Goal: Information Seeking & Learning: Compare options

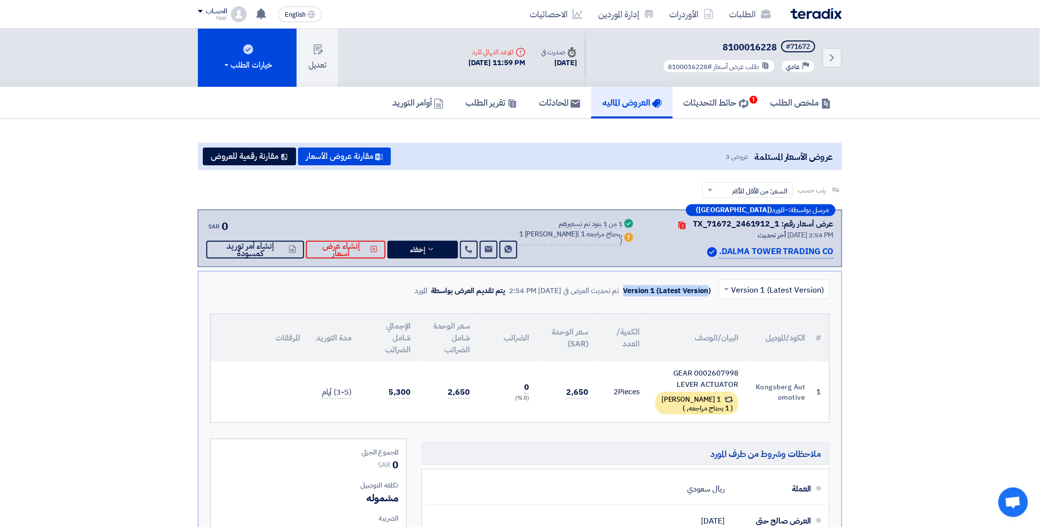
drag, startPoint x: 624, startPoint y: 288, endPoint x: 709, endPoint y: 288, distance: 84.9
click at [709, 288] on div "Version 1 (Latest Version) تم تحديث العرض في [DATE] 2:54 PM يتم تقديم العرض بوا…" at bounding box center [565, 290] width 300 height 15
drag, startPoint x: 709, startPoint y: 288, endPoint x: 669, endPoint y: 288, distance: 40.0
click at [711, 288] on div "Version 1 (Latest Version)" at bounding box center [667, 290] width 87 height 11
drag, startPoint x: 669, startPoint y: 288, endPoint x: 625, endPoint y: 288, distance: 43.9
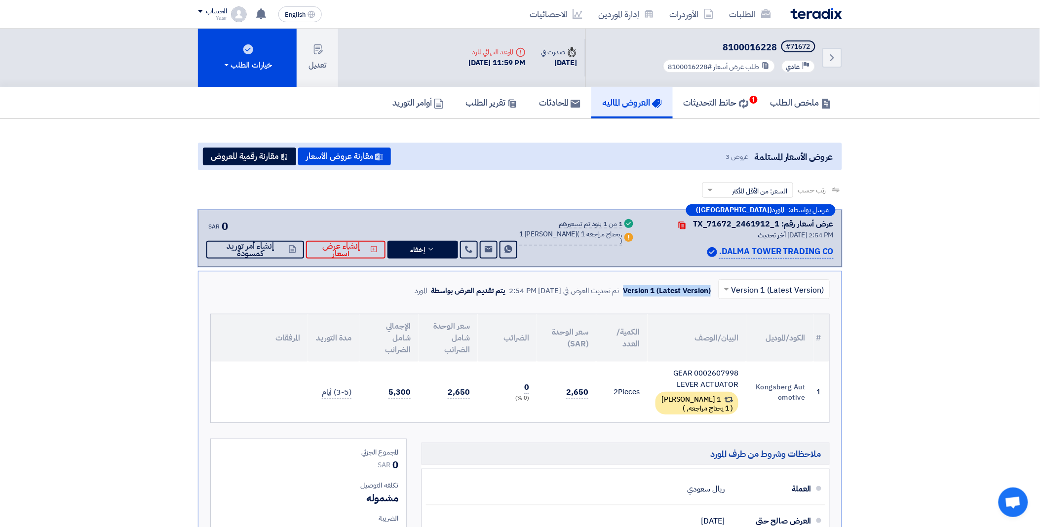
click at [625, 288] on div "Version 1 (Latest Version)" at bounding box center [667, 290] width 87 height 11
click at [337, 155] on button "مقارنة عروض الأسعار" at bounding box center [344, 157] width 93 height 18
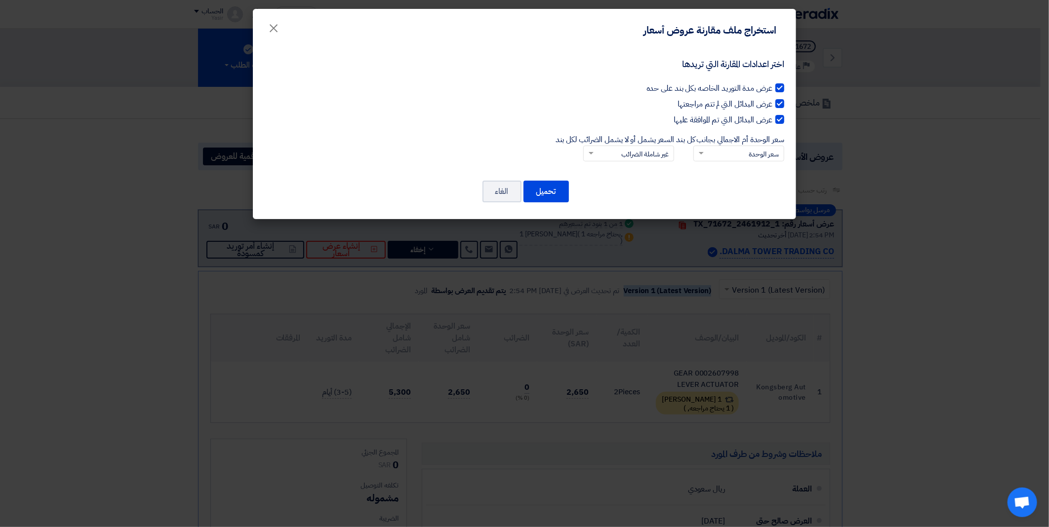
click at [711, 152] on input "سعر الوحدة أم الاجمالي بجانب كل بند × سعر الوحدة" at bounding box center [744, 154] width 71 height 16
click at [716, 185] on div "السعر الإجمالي" at bounding box center [739, 189] width 90 height 18
click at [716, 162] on input "سعر الوحدة أم الاجمالي بجانب كل بند × سعر الوحدة سعر الوحدة السعر الإجمالي" at bounding box center [744, 154] width 71 height 16
click at [608, 152] on input "السعر يشمل أو لا يشمل الضرائب لكل بند × غير شاملة الضرائب" at bounding box center [633, 154] width 71 height 16
click at [626, 169] on div "شاملة الضرائب" at bounding box center [629, 170] width 90 height 19
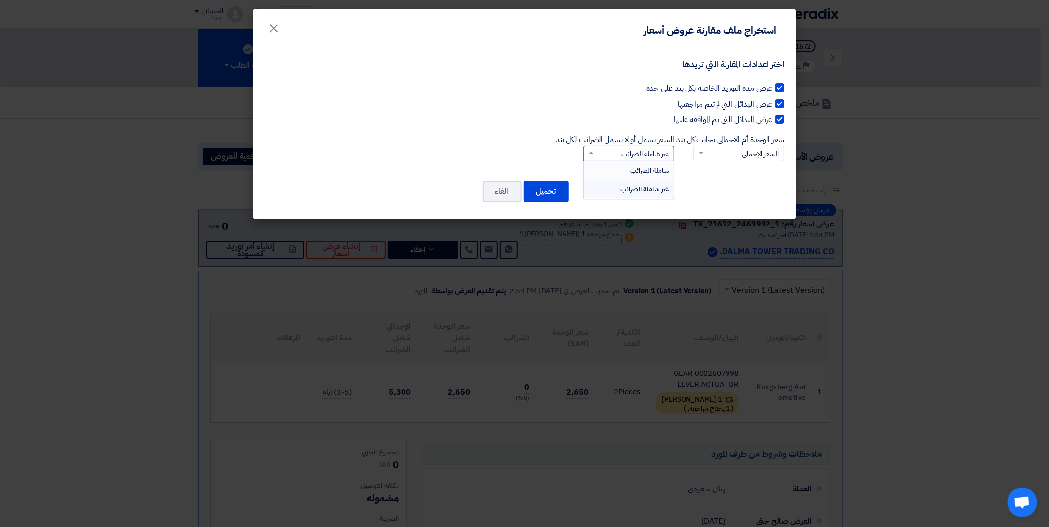
click at [626, 162] on input "السعر يشمل أو لا يشمل الضرائب لكل بند × غير شاملة الضرائب شاملة الضرائب غير شام…" at bounding box center [633, 154] width 71 height 16
click at [586, 150] on span at bounding box center [590, 153] width 12 height 10
click at [598, 150] on input "السعر يشمل أو لا يشمل الضرائب لكل بند × شاملة الضرائب" at bounding box center [633, 154] width 71 height 16
click at [629, 185] on span "غير شاملة الضرائب" at bounding box center [644, 189] width 47 height 10
click at [629, 162] on input "السعر يشمل أو لا يشمل الضرائب لكل بند × شاملة الضرائب شاملة الضرائب غير شاملة ا…" at bounding box center [633, 154] width 71 height 16
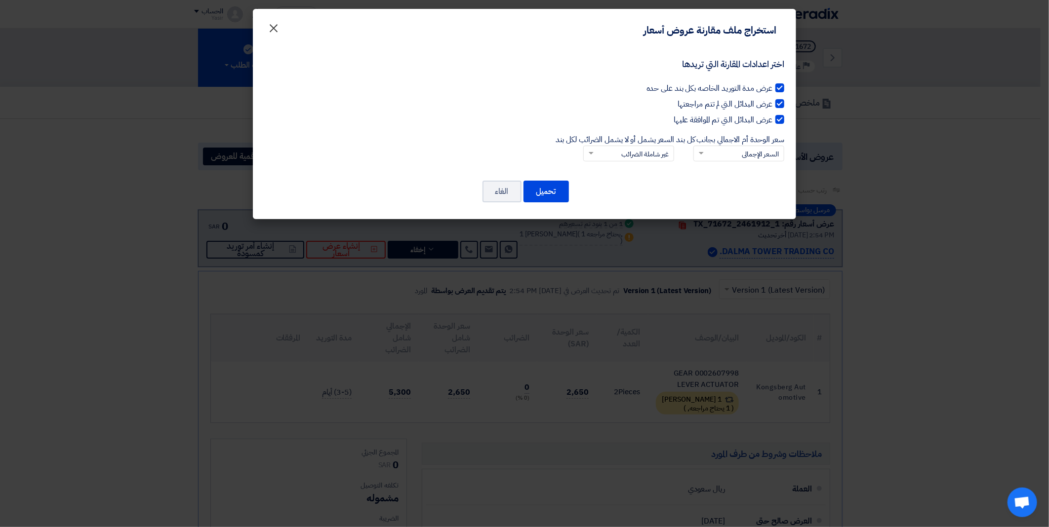
click at [272, 26] on span "×" at bounding box center [274, 28] width 12 height 30
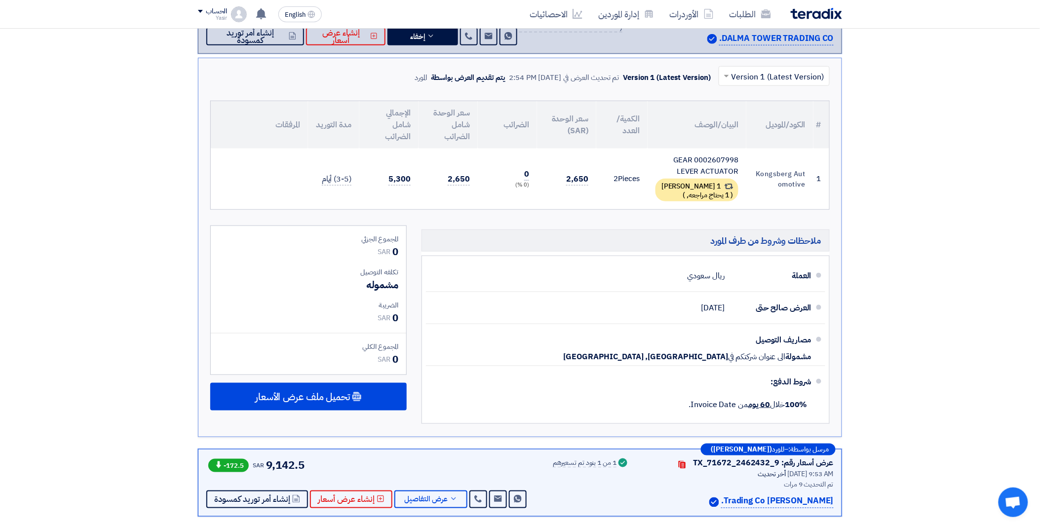
scroll to position [274, 0]
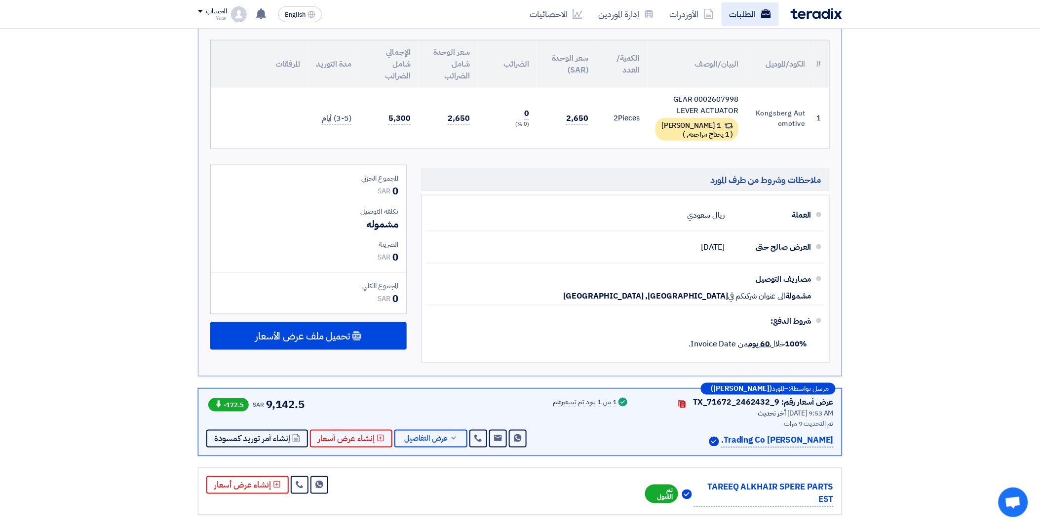
click at [749, 13] on link "الطلبات" at bounding box center [750, 13] width 57 height 23
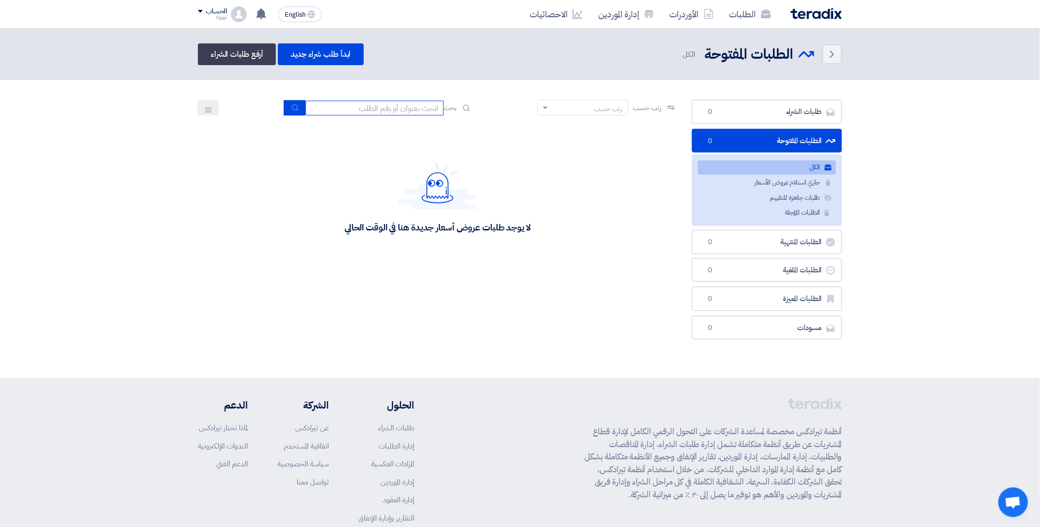
click at [364, 112] on input at bounding box center [375, 108] width 138 height 15
paste input "8100016262"
type input "8100016262"
click at [298, 108] on button "submit" at bounding box center [295, 107] width 22 height 15
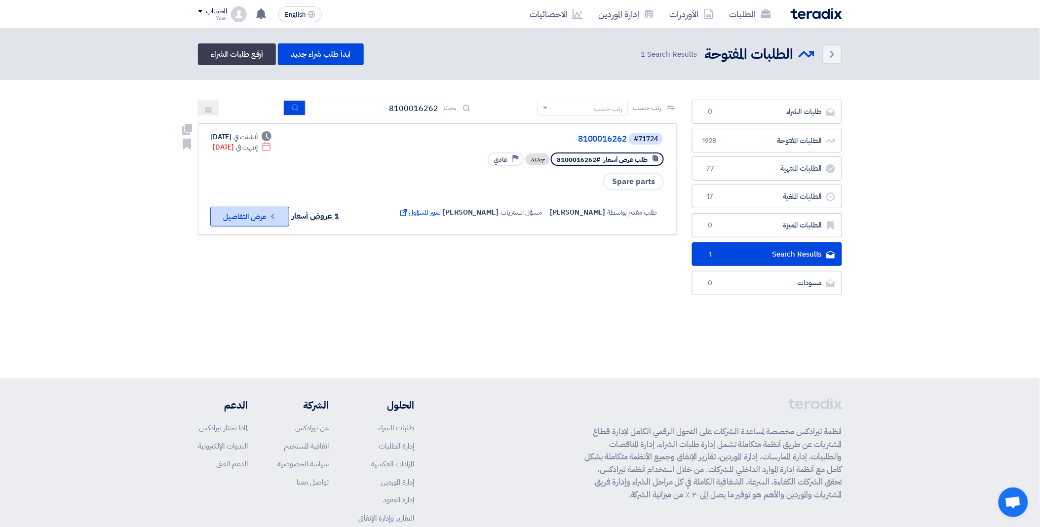
click at [256, 218] on button "Check details عرض التفاصيل" at bounding box center [249, 217] width 79 height 20
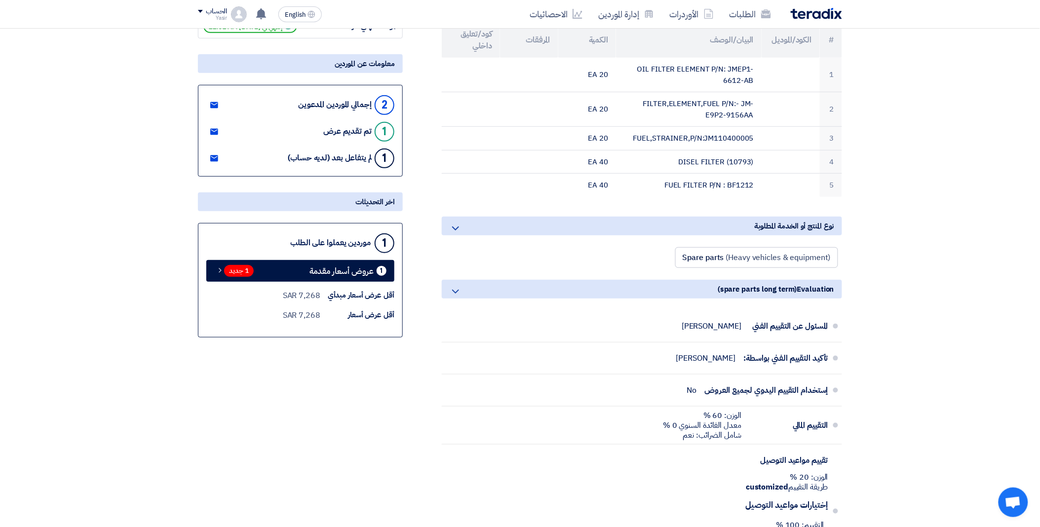
scroll to position [110, 0]
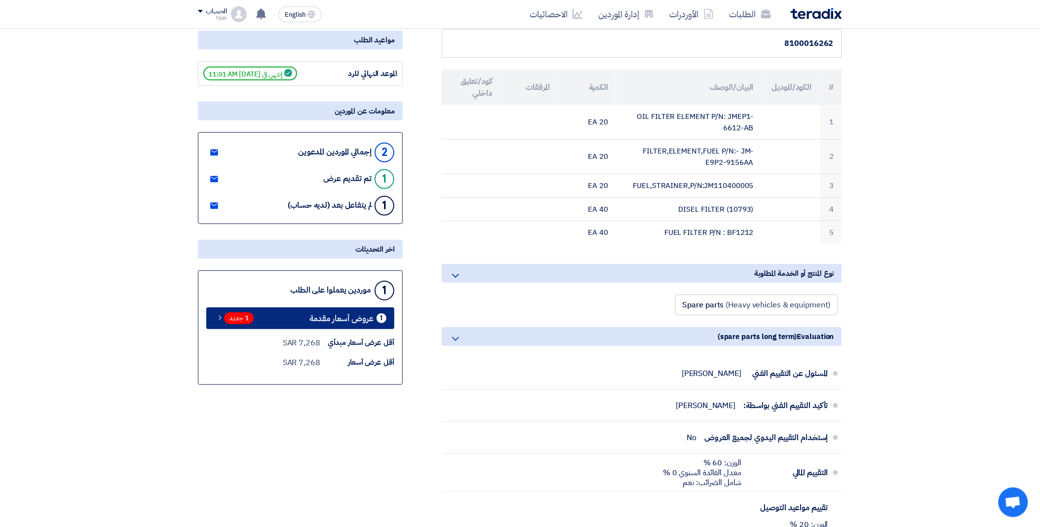
click at [244, 315] on span "1 جديد" at bounding box center [239, 319] width 30 height 12
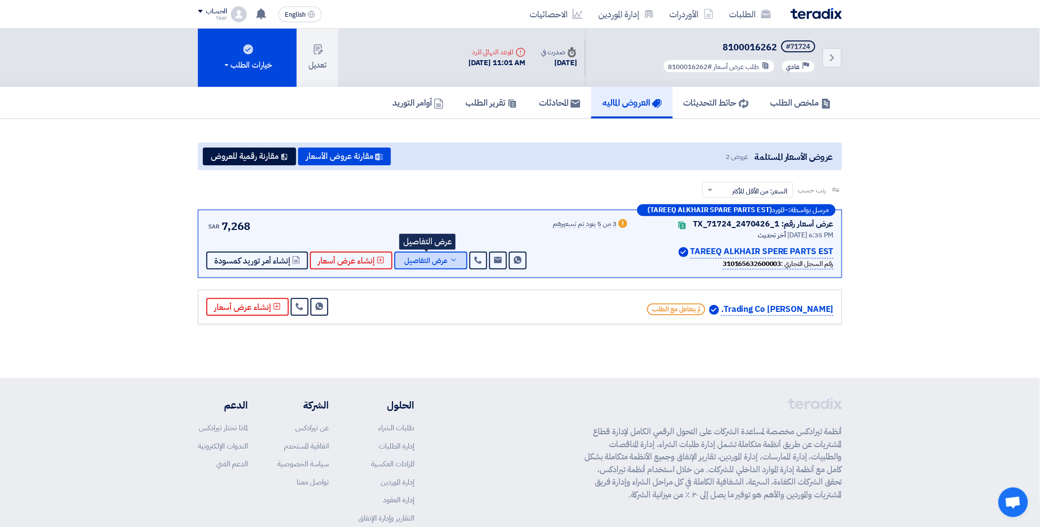
click at [415, 262] on span "عرض التفاصيل" at bounding box center [425, 260] width 43 height 7
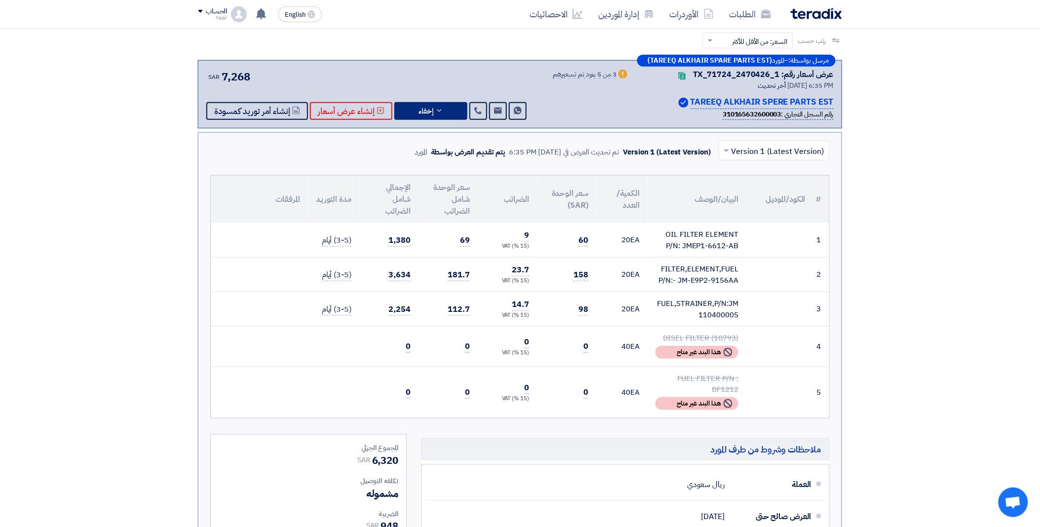
scroll to position [164, 0]
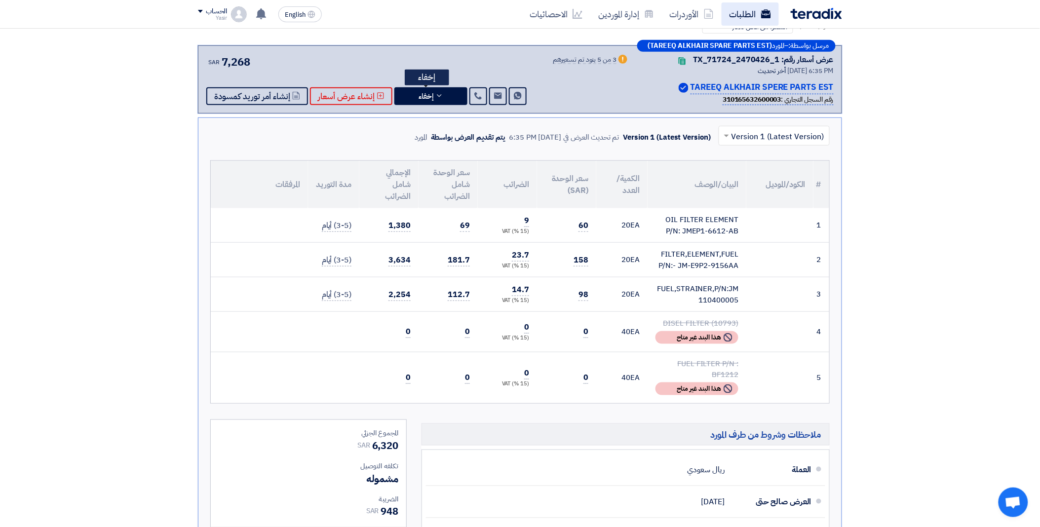
click at [732, 21] on link "الطلبات" at bounding box center [750, 13] width 57 height 23
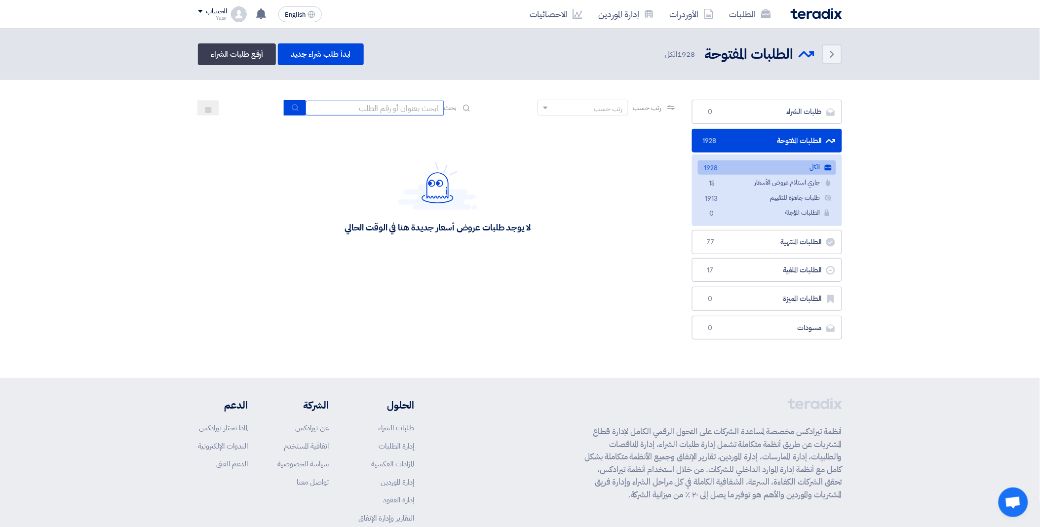
click at [377, 111] on input at bounding box center [375, 108] width 138 height 15
paste input "8100016250"
type input "8100016250"
click at [291, 109] on icon "submit" at bounding box center [295, 108] width 8 height 8
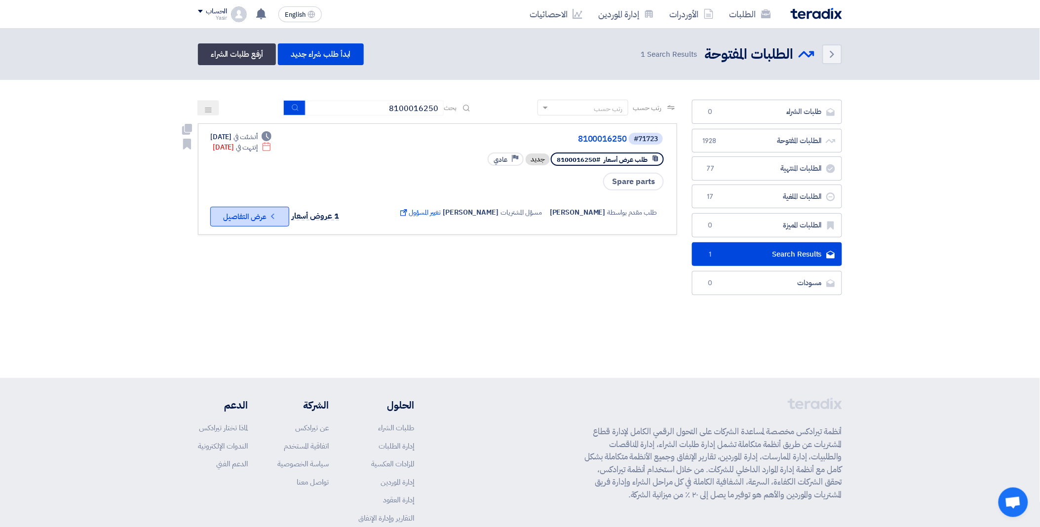
click at [242, 212] on button "Check details عرض التفاصيل" at bounding box center [249, 217] width 79 height 20
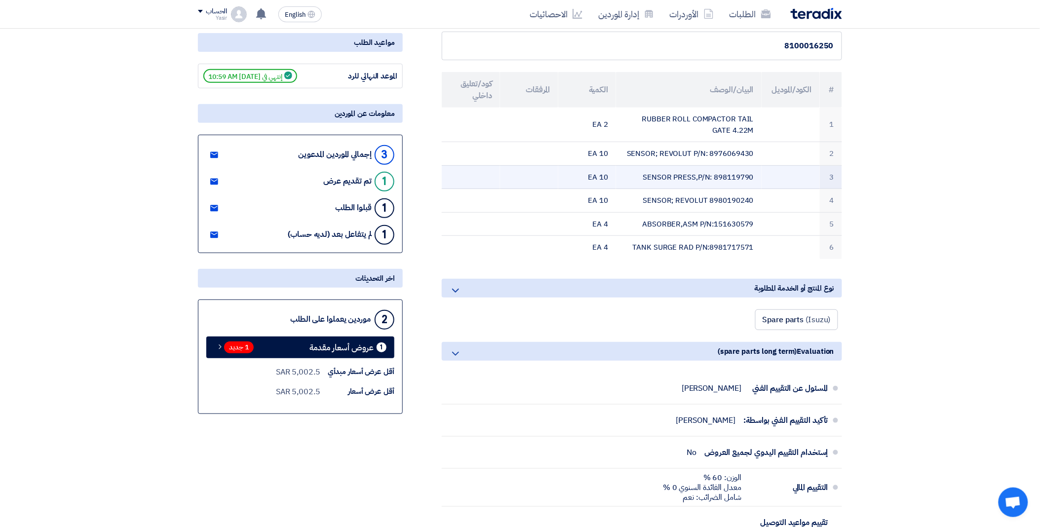
scroll to position [110, 0]
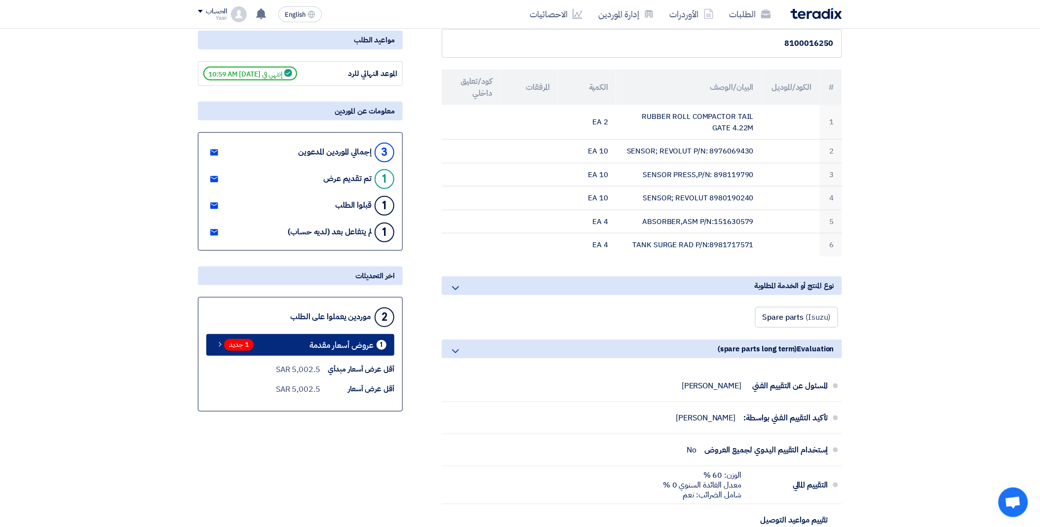
click at [238, 347] on span "1 جديد" at bounding box center [239, 345] width 30 height 12
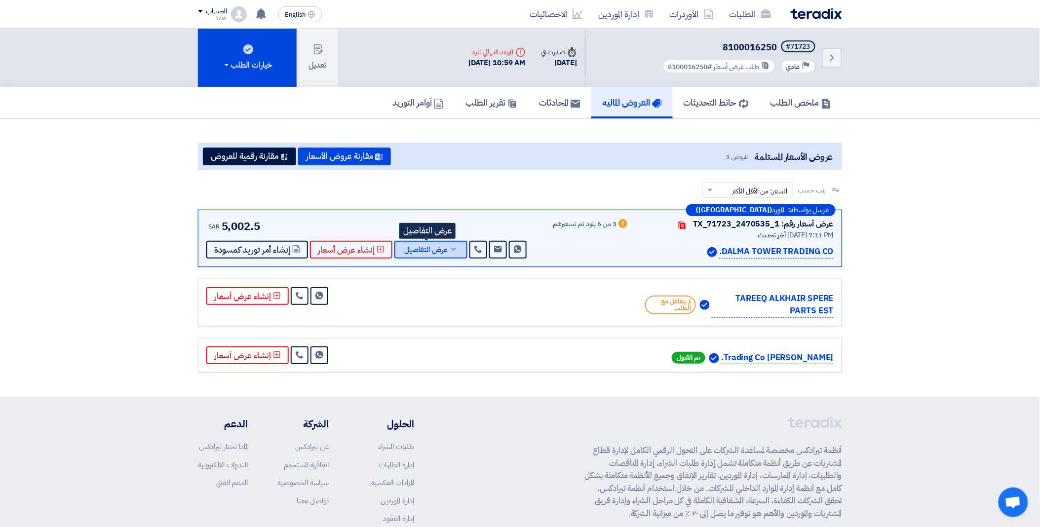
click at [436, 250] on span "عرض التفاصيل" at bounding box center [425, 249] width 43 height 7
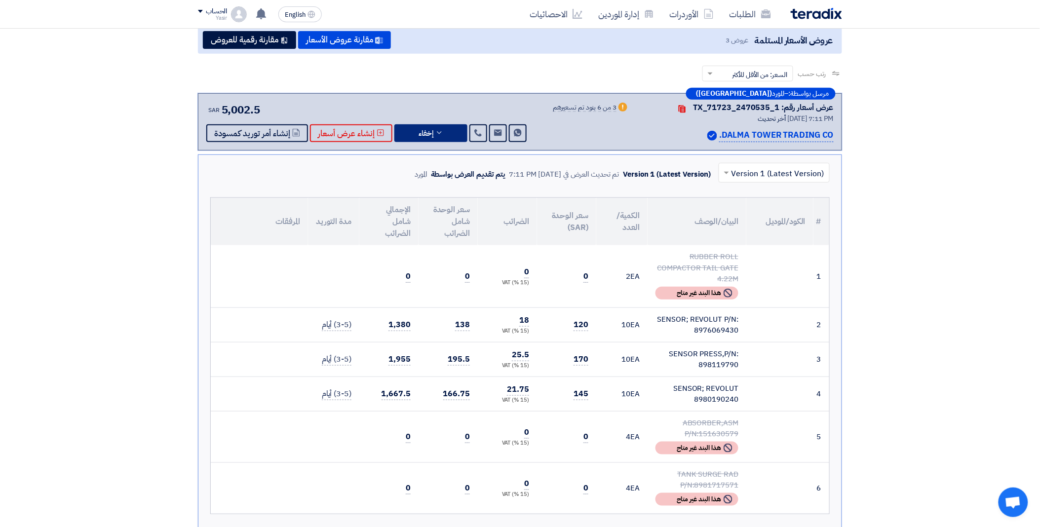
scroll to position [164, 0]
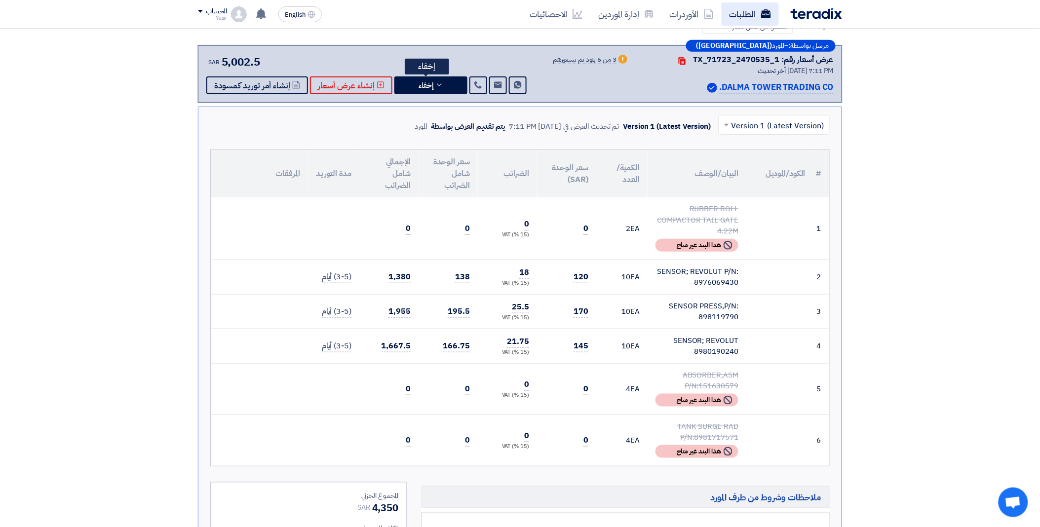
click at [749, 8] on link "الطلبات" at bounding box center [750, 13] width 57 height 23
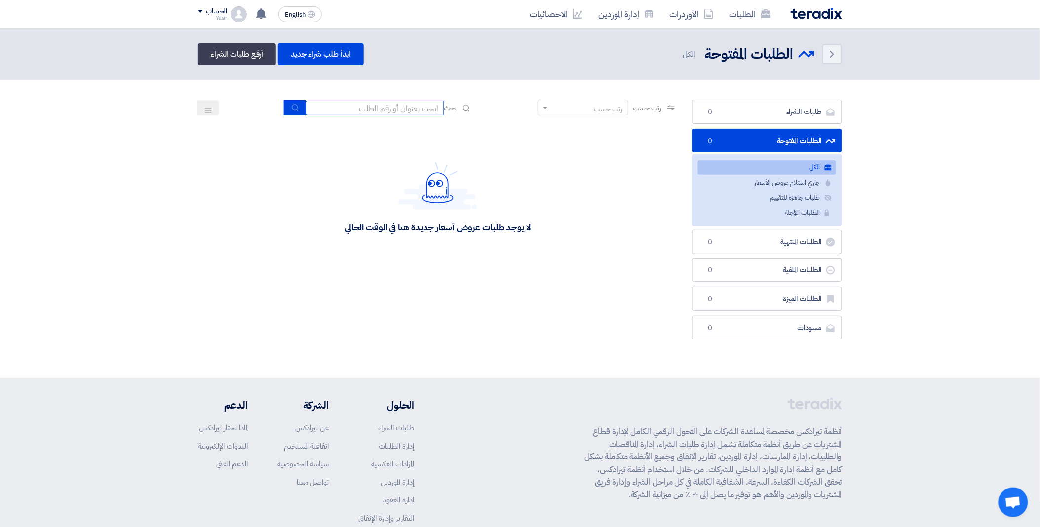
click at [344, 109] on input at bounding box center [375, 108] width 138 height 15
paste input "8100016254"
type input "8100016254"
click at [291, 108] on icon "submit" at bounding box center [295, 108] width 8 height 8
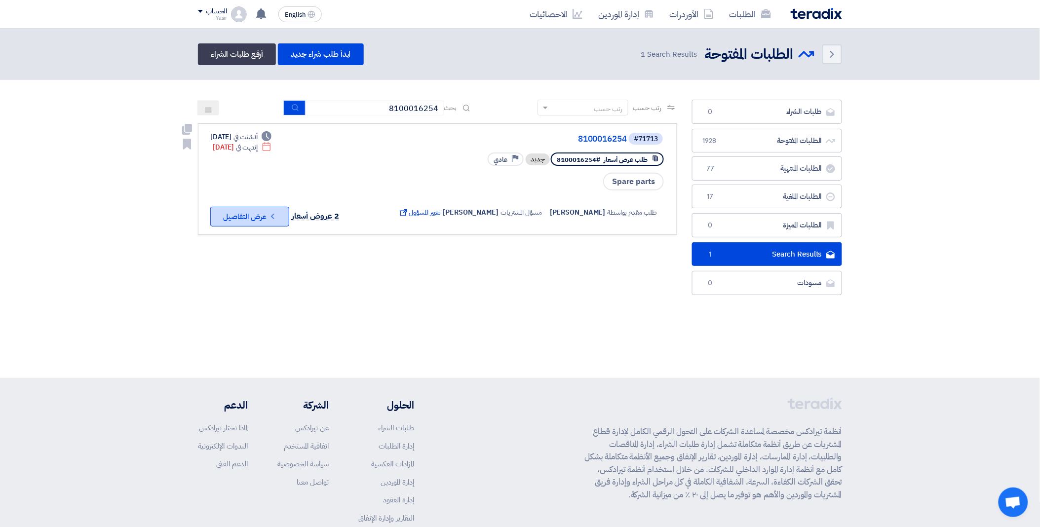
click at [254, 217] on button "Check details عرض التفاصيل" at bounding box center [249, 217] width 79 height 20
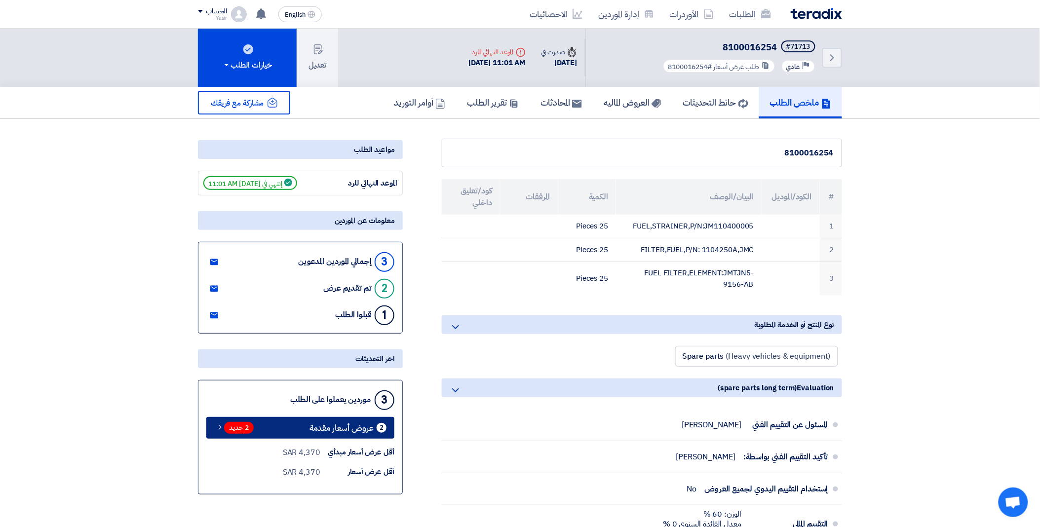
click at [238, 427] on span "2 جديد" at bounding box center [239, 428] width 30 height 12
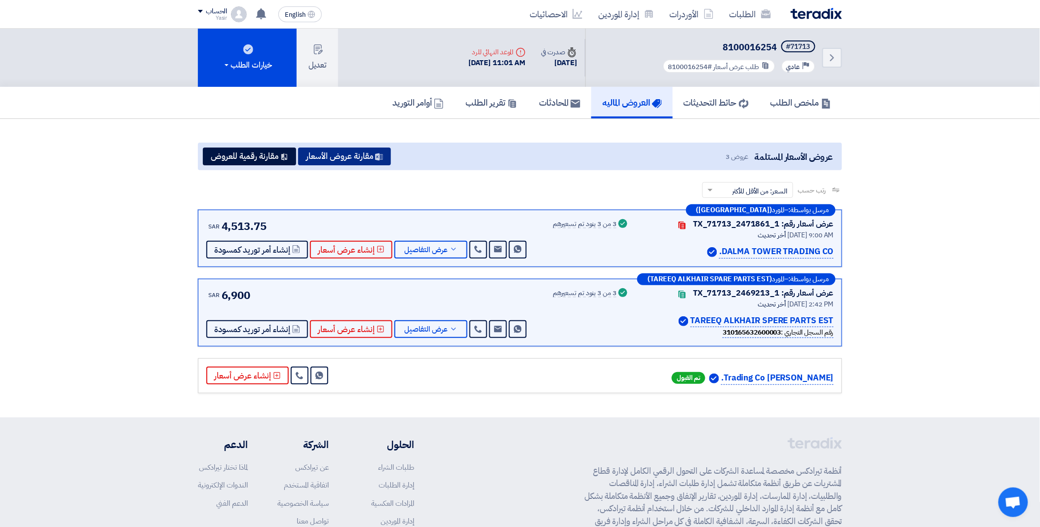
click at [344, 158] on button "مقارنة عروض الأسعار" at bounding box center [344, 157] width 93 height 18
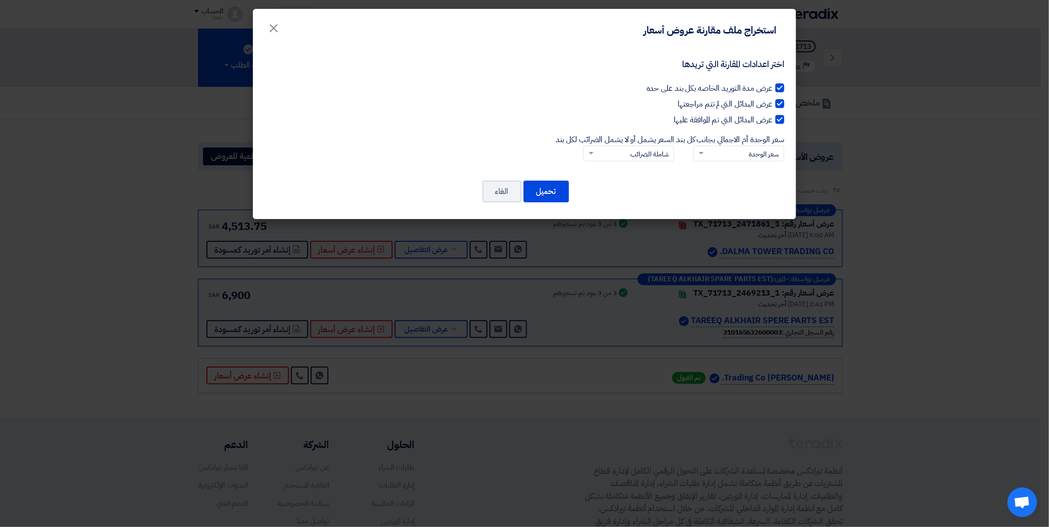
click at [700, 151] on span at bounding box center [700, 153] width 12 height 10
click at [709, 151] on input "سعر الوحدة أم الاجمالي بجانب كل بند × سعر الوحدة" at bounding box center [744, 154] width 71 height 16
click at [718, 171] on div "سعر الوحدة" at bounding box center [739, 170] width 90 height 19
click at [718, 162] on input "سعر الوحدة أم الاجمالي بجانب كل بند × سعر الوحدة سعر الوحدة السعر الإجمالي" at bounding box center [744, 154] width 71 height 16
click at [598, 150] on input "السعر يشمل أو لا يشمل الضرائب لكل بند × شاملة الضرائب" at bounding box center [633, 154] width 71 height 16
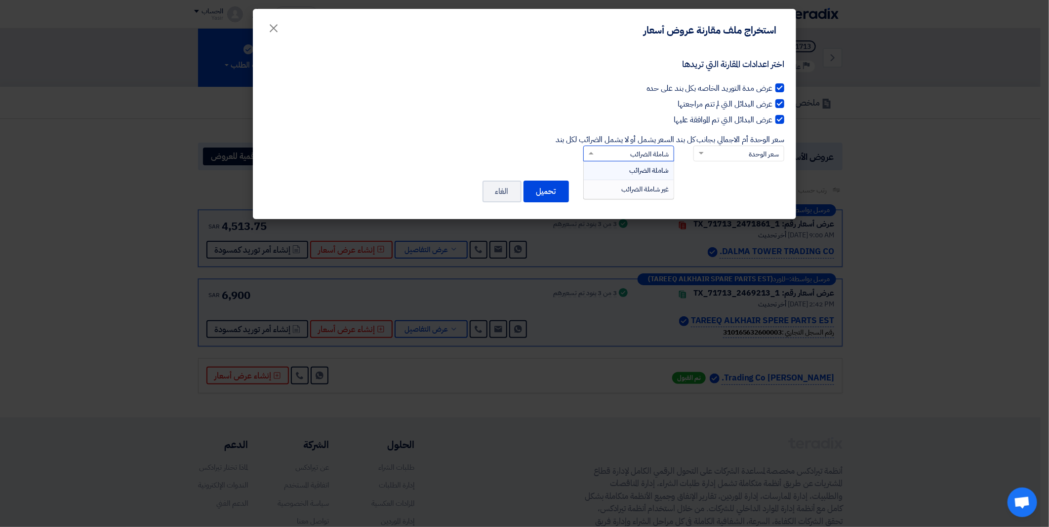
click at [621, 187] on span "غير شاملة الضرائب" at bounding box center [644, 189] width 47 height 10
click at [621, 162] on input "السعر يشمل أو لا يشمل الضرائب لكل بند × شاملة الضرائب شاملة الضرائب غير شاملة ا…" at bounding box center [633, 154] width 71 height 16
click at [547, 190] on button "تحميل" at bounding box center [545, 192] width 45 height 22
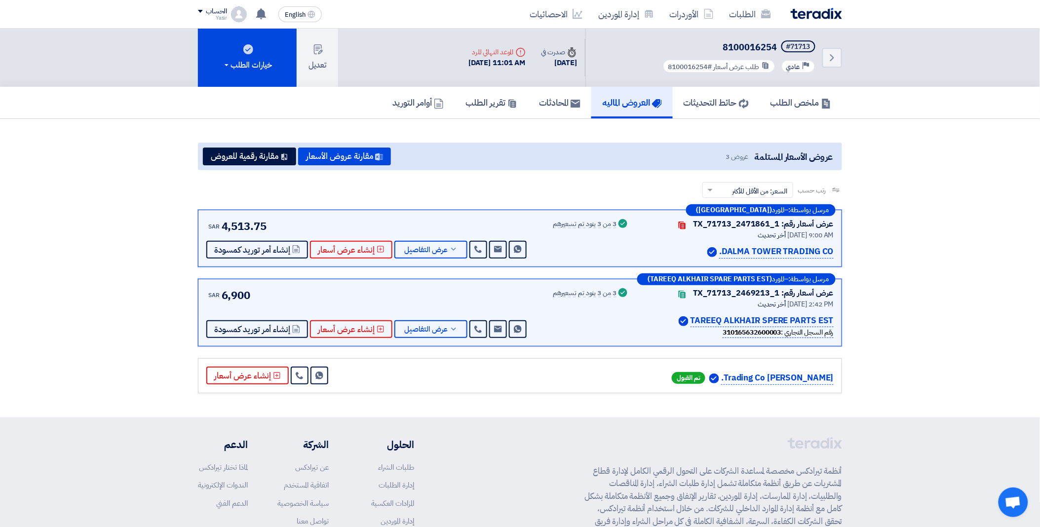
drag, startPoint x: 534, startPoint y: 139, endPoint x: 737, endPoint y: 84, distance: 210.2
click at [534, 139] on div "عروض الأسعار المستلمة عروض 3 مقارنة عروض الأسعار مقارنة رقمية للعروض رتب حسب رت…" at bounding box center [520, 268] width 659 height 259
click at [830, 56] on icon "Back" at bounding box center [833, 58] width 12 height 12
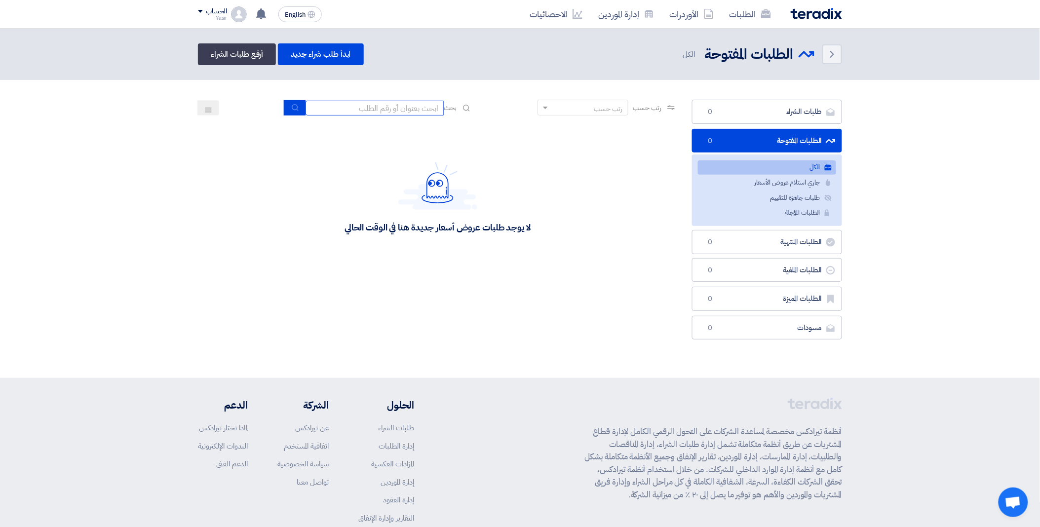
click at [383, 107] on input at bounding box center [375, 108] width 138 height 15
paste input "8100016251"
type input "8100016251"
click at [296, 108] on icon "submit" at bounding box center [295, 108] width 8 height 8
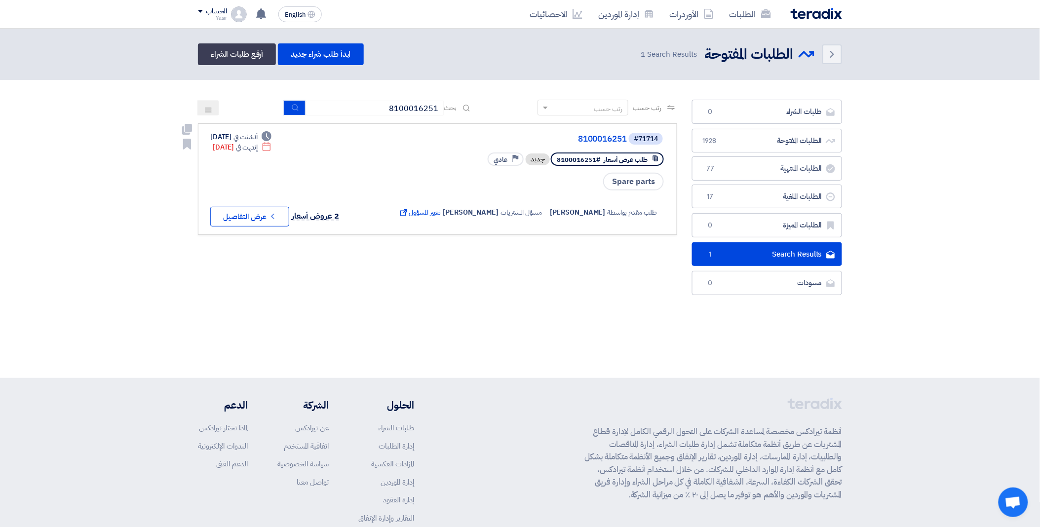
click at [247, 215] on button "Check details عرض التفاصيل" at bounding box center [249, 217] width 79 height 20
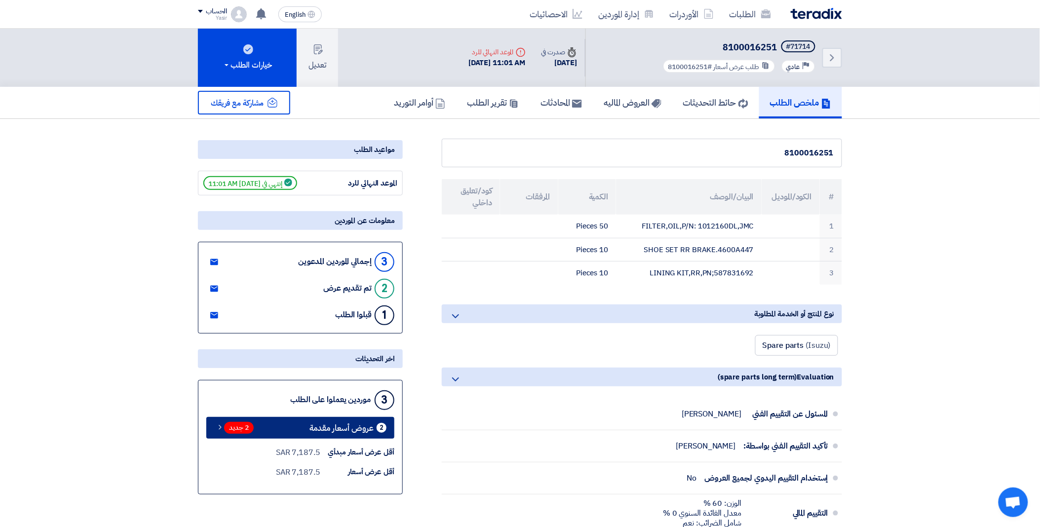
click at [256, 427] on link "2 عروض أسعار مقدمة 2 جديد" at bounding box center [300, 428] width 188 height 22
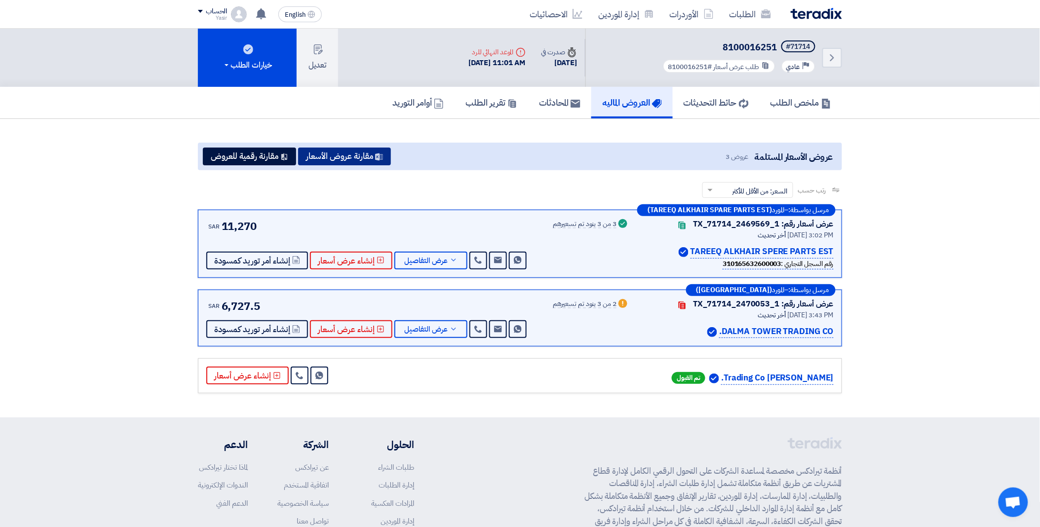
click at [327, 152] on button "مقارنة عروض الأسعار" at bounding box center [344, 157] width 93 height 18
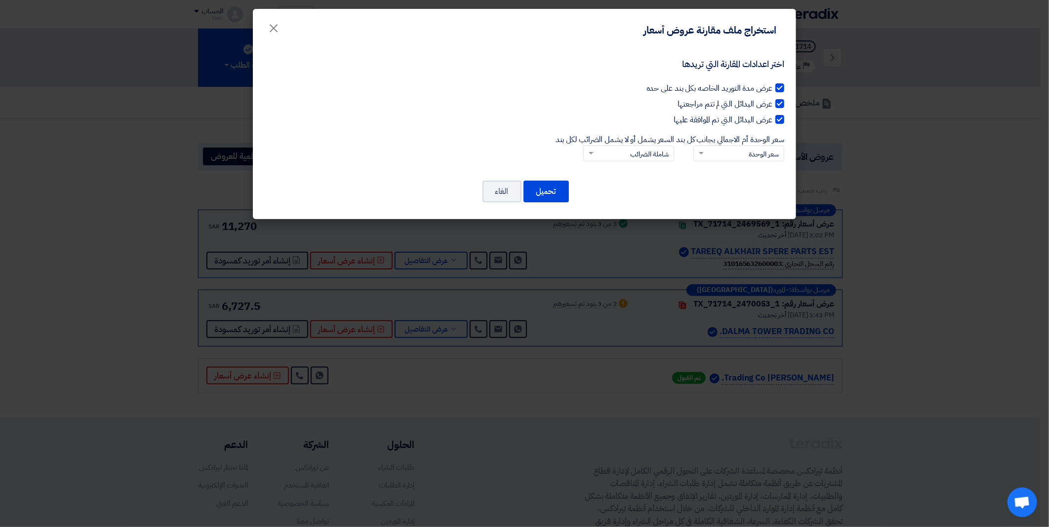
click at [697, 150] on span at bounding box center [700, 153] width 12 height 10
click at [709, 150] on input "سعر الوحدة أم الاجمالي بجانب كل بند × سعر الوحدة" at bounding box center [744, 154] width 71 height 16
click at [719, 184] on div "السعر الإجمالي" at bounding box center [739, 189] width 90 height 18
click at [719, 162] on input "سعر الوحدة أم الاجمالي بجانب كل بند × سعر الوحدة سعر الوحدة السعر الإجمالي" at bounding box center [744, 154] width 71 height 16
click at [603, 158] on input "السعر يشمل أو لا يشمل الضرائب لكل بند × شاملة الضرائب" at bounding box center [633, 154] width 71 height 16
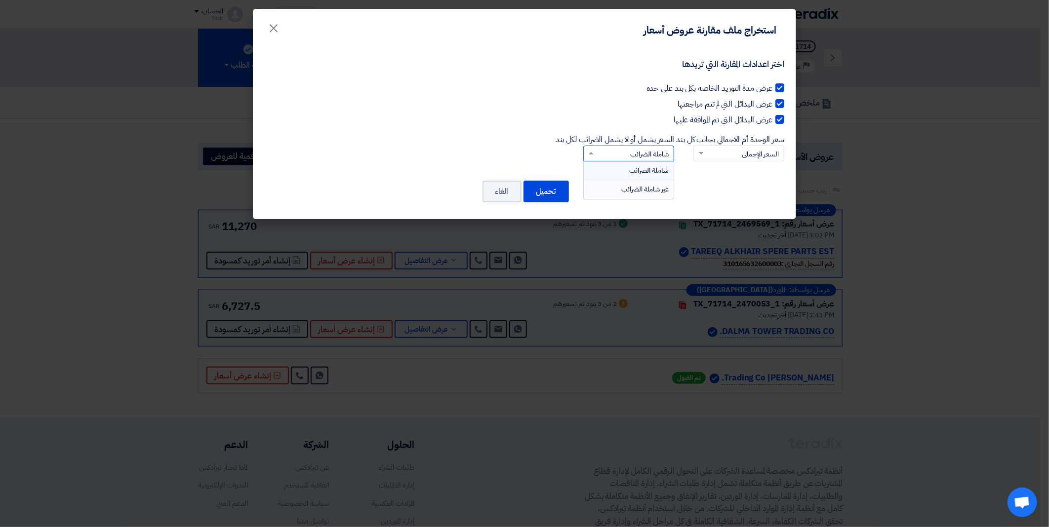
click at [627, 184] on span "غير شاملة الضرائب" at bounding box center [644, 189] width 47 height 10
click at [627, 162] on input "السعر يشمل أو لا يشمل الضرائب لكل بند × شاملة الضرائب شاملة الضرائب غير شاملة ا…" at bounding box center [633, 154] width 71 height 16
click at [538, 192] on button "تحميل" at bounding box center [545, 192] width 45 height 22
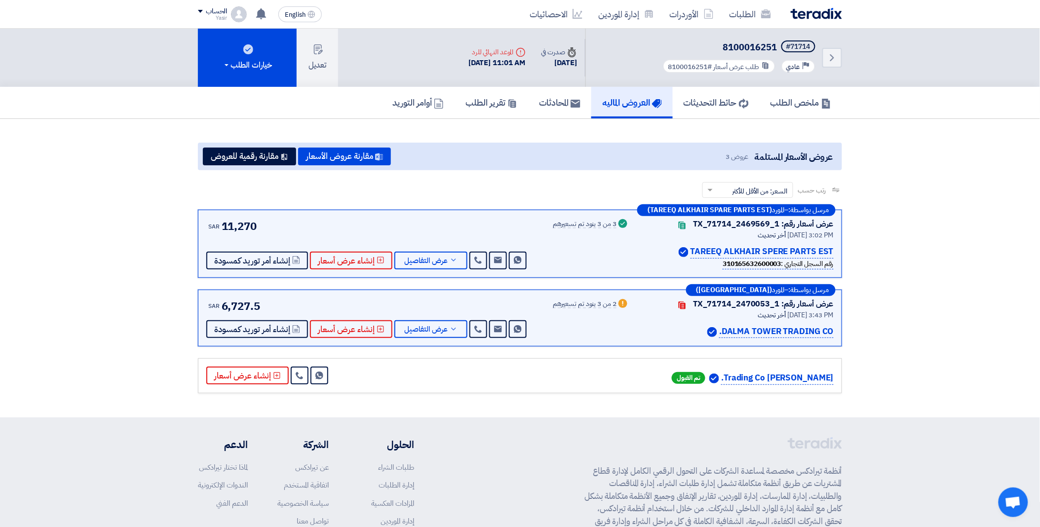
click at [647, 195] on div "رتب حسب رتب حسب × السعر: من الأقل للأكثر ×" at bounding box center [520, 196] width 644 height 28
drag, startPoint x: 789, startPoint y: 45, endPoint x: 833, endPoint y: 45, distance: 43.9
click at [833, 45] on div "Back #71714 8100016251 Priority عادي طلب عرض أسعار #8100016251" at bounding box center [714, 58] width 257 height 58
click at [405, 259] on span "عرض التفاصيل" at bounding box center [425, 260] width 43 height 7
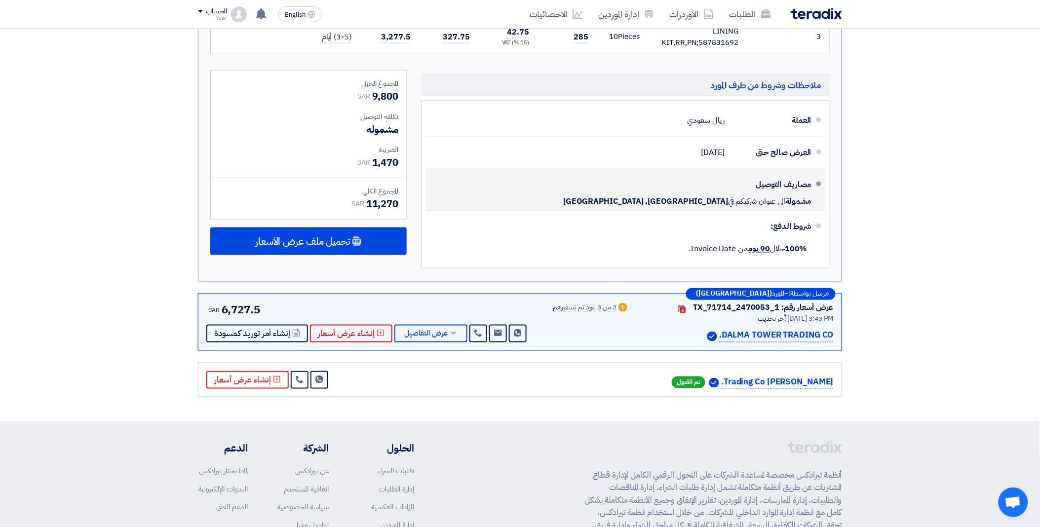
scroll to position [438, 0]
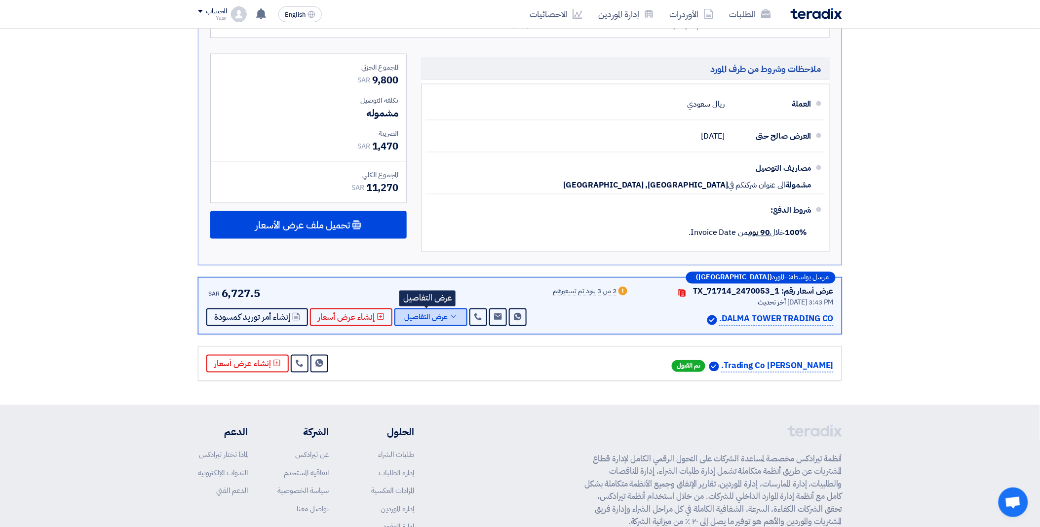
click at [441, 317] on span "عرض التفاصيل" at bounding box center [425, 317] width 43 height 7
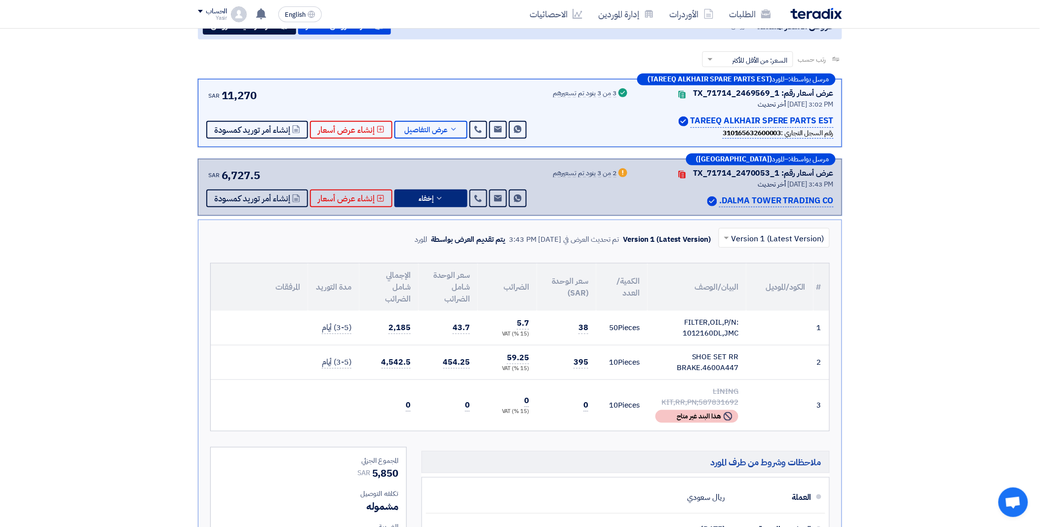
scroll to position [0, 0]
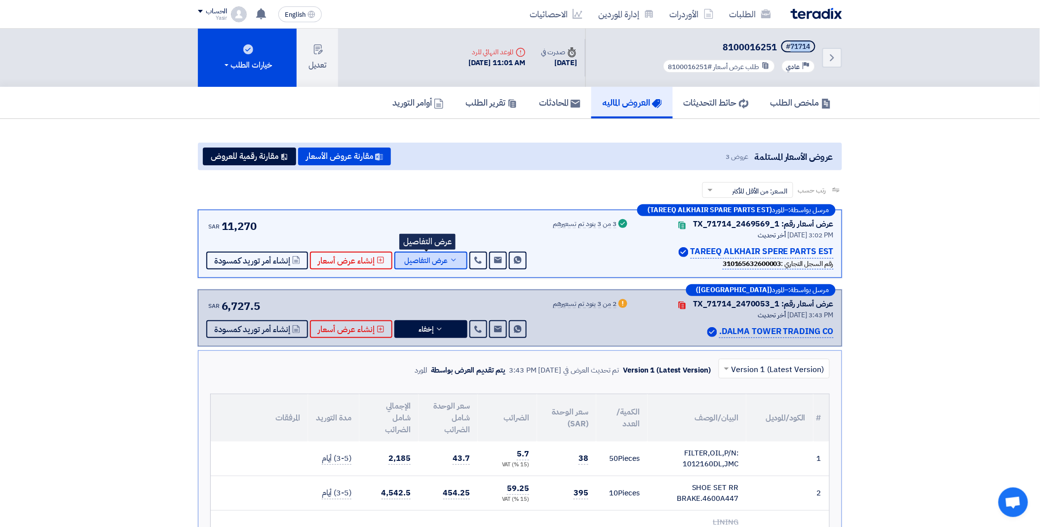
click at [434, 263] on span "عرض التفاصيل" at bounding box center [425, 260] width 43 height 7
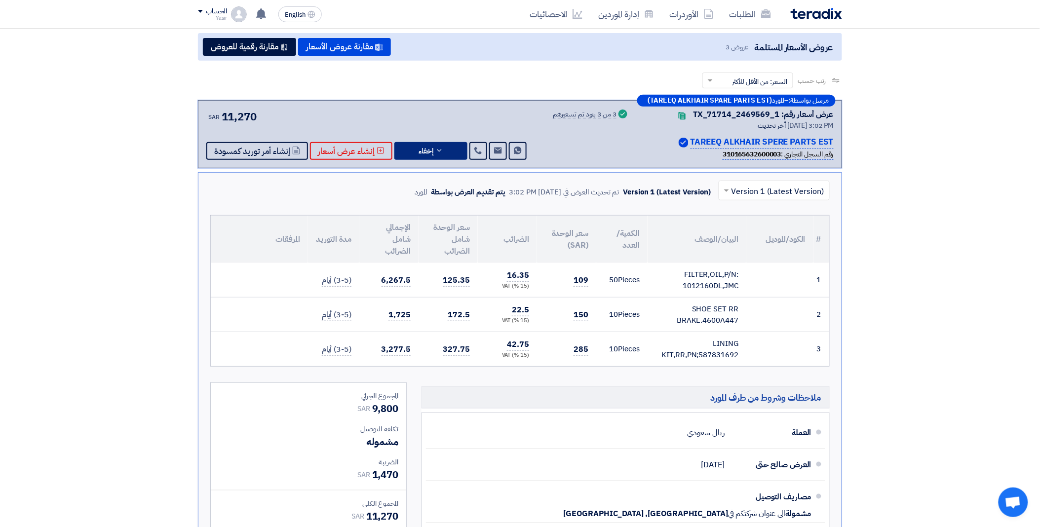
scroll to position [164, 0]
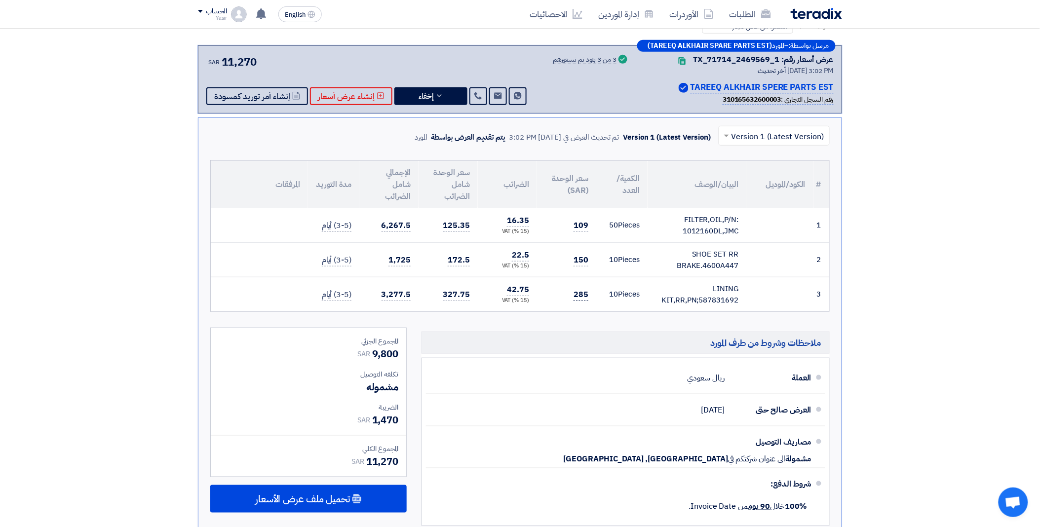
click at [577, 294] on span "285" at bounding box center [581, 295] width 15 height 12
click at [584, 294] on span "285" at bounding box center [581, 295] width 15 height 12
click at [734, 15] on link "الطلبات" at bounding box center [750, 13] width 57 height 23
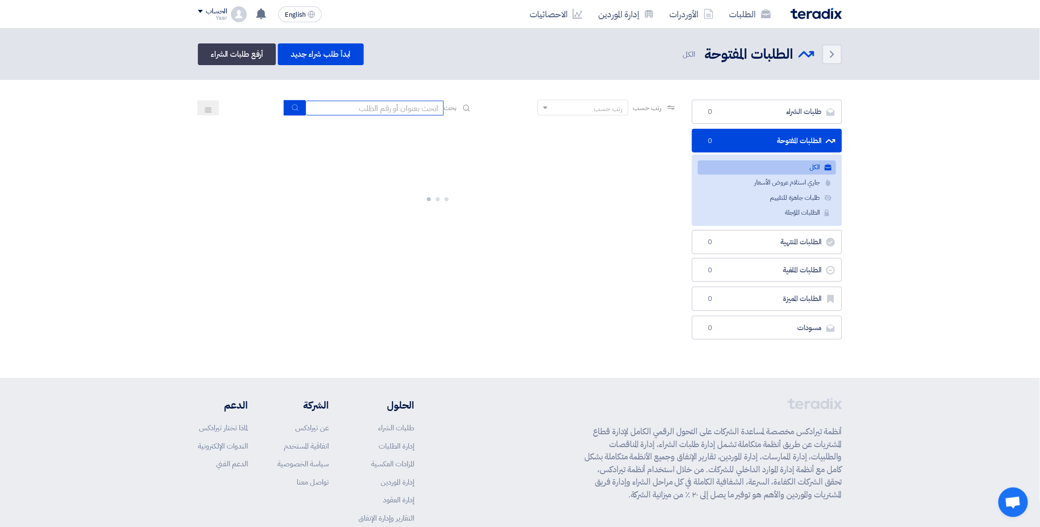
click at [368, 105] on input at bounding box center [375, 108] width 138 height 15
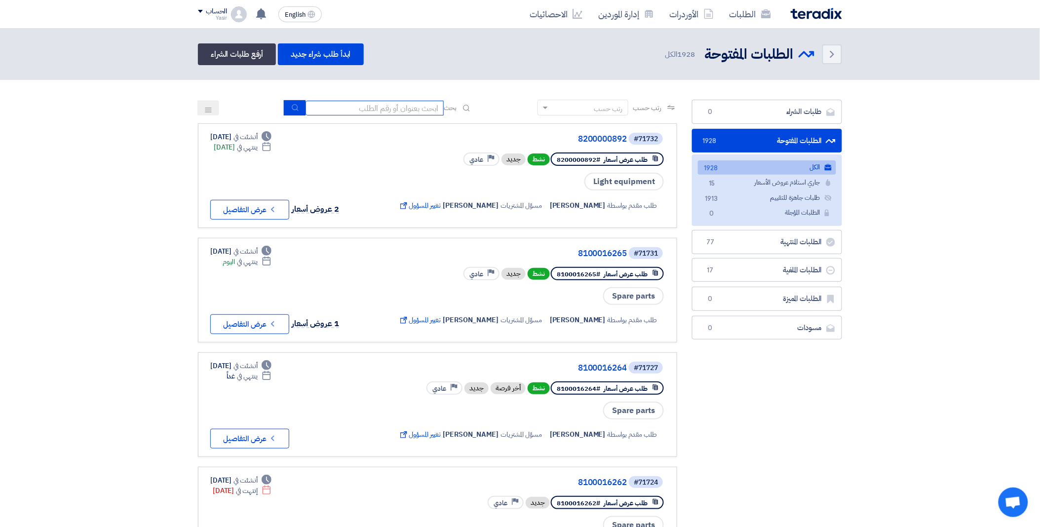
click at [383, 104] on input at bounding box center [375, 108] width 138 height 15
paste input "190069414"
type input "1"
click at [382, 107] on input at bounding box center [375, 108] width 138 height 15
paste input "8100016228"
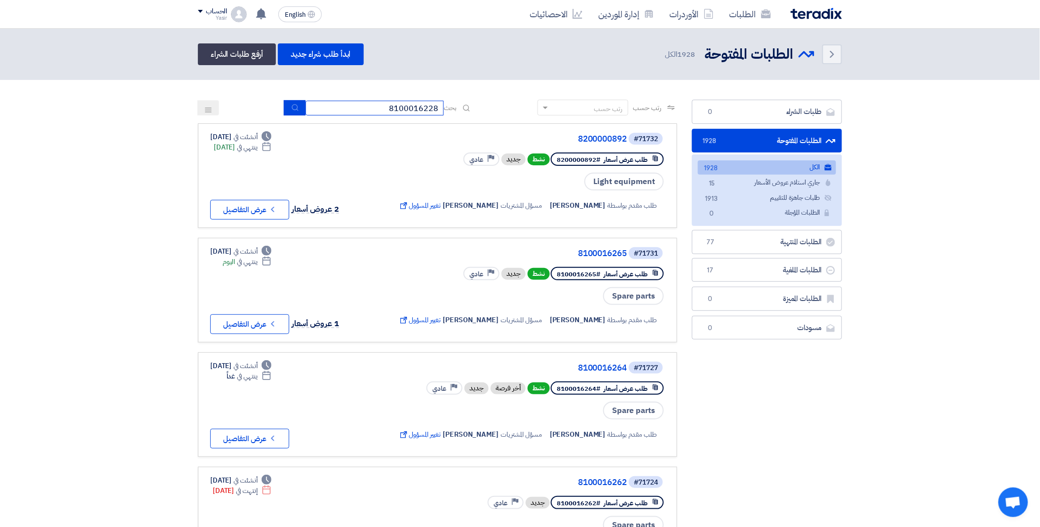
type input "8100016228"
click at [295, 106] on use "submit" at bounding box center [295, 107] width 6 height 6
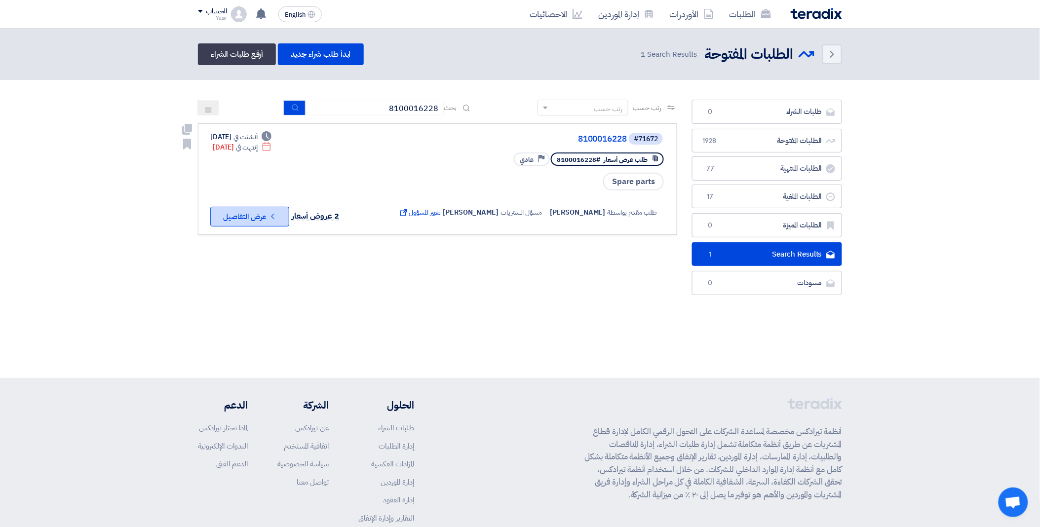
click at [264, 216] on button "Check details عرض التفاصيل" at bounding box center [249, 217] width 79 height 20
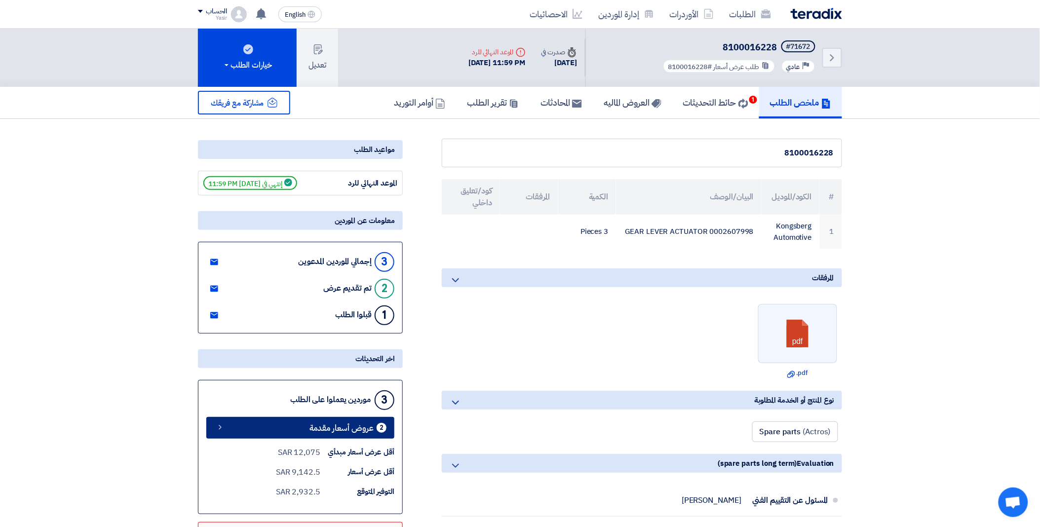
click at [324, 425] on span "عروض أسعار مقدمة" at bounding box center [342, 428] width 64 height 7
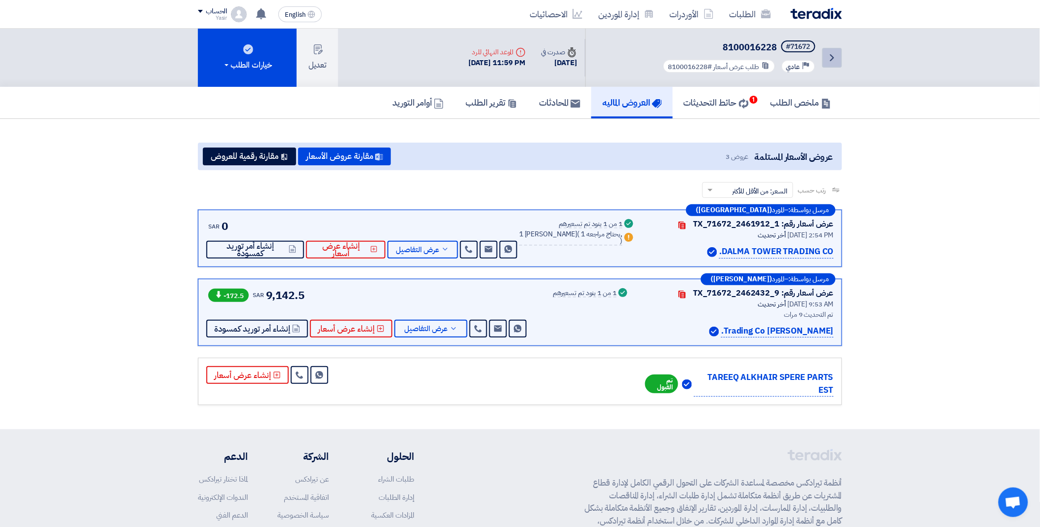
click at [828, 56] on icon "Back" at bounding box center [833, 58] width 12 height 12
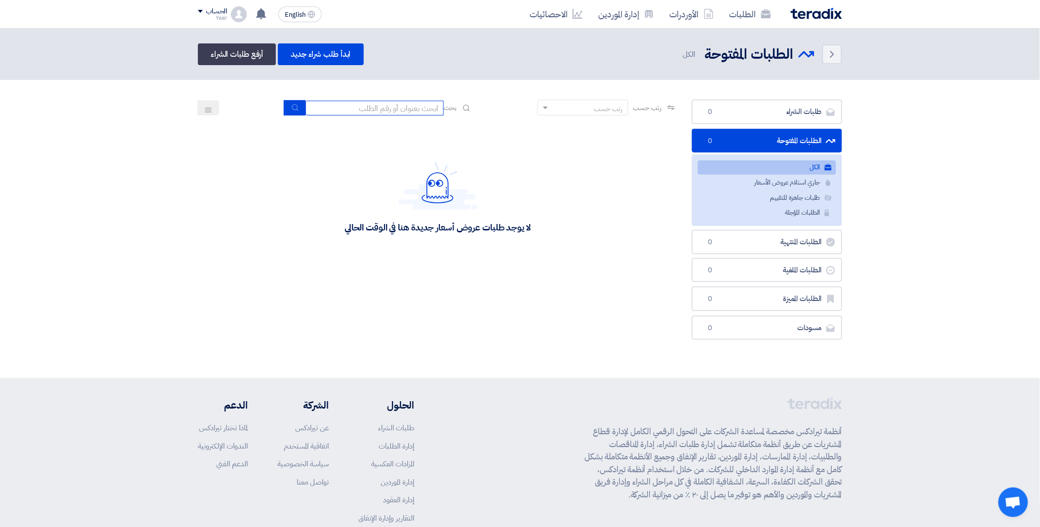
click at [382, 110] on input at bounding box center [375, 108] width 138 height 15
type input "16228"
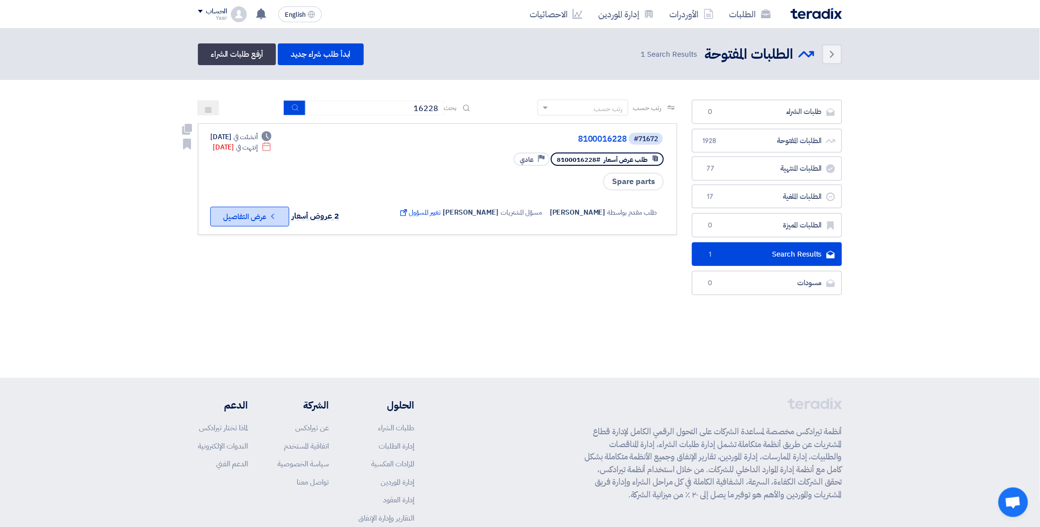
click at [259, 216] on button "Check details عرض التفاصيل" at bounding box center [249, 217] width 79 height 20
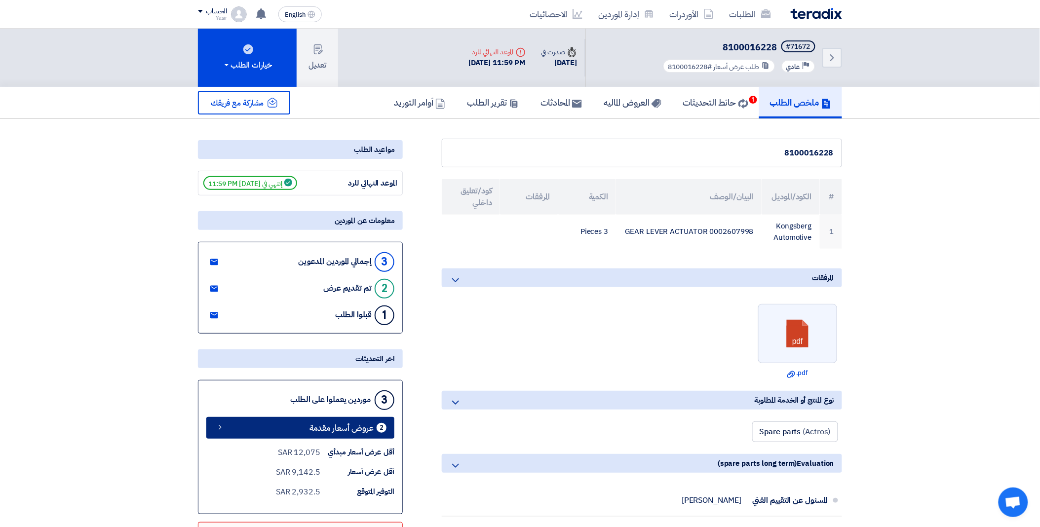
click at [339, 425] on span "عروض أسعار مقدمة" at bounding box center [342, 428] width 64 height 7
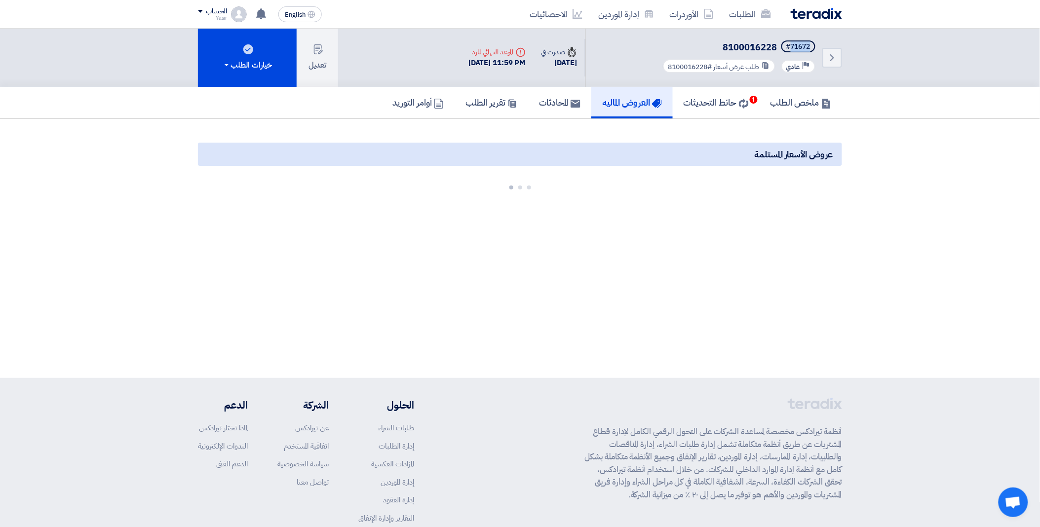
drag, startPoint x: 789, startPoint y: 47, endPoint x: 819, endPoint y: 47, distance: 29.6
click at [819, 47] on div "Back #71672 8100016228 Priority عادي طلب عرض أسعار #8100016228" at bounding box center [714, 58] width 257 height 58
copy div "71672"
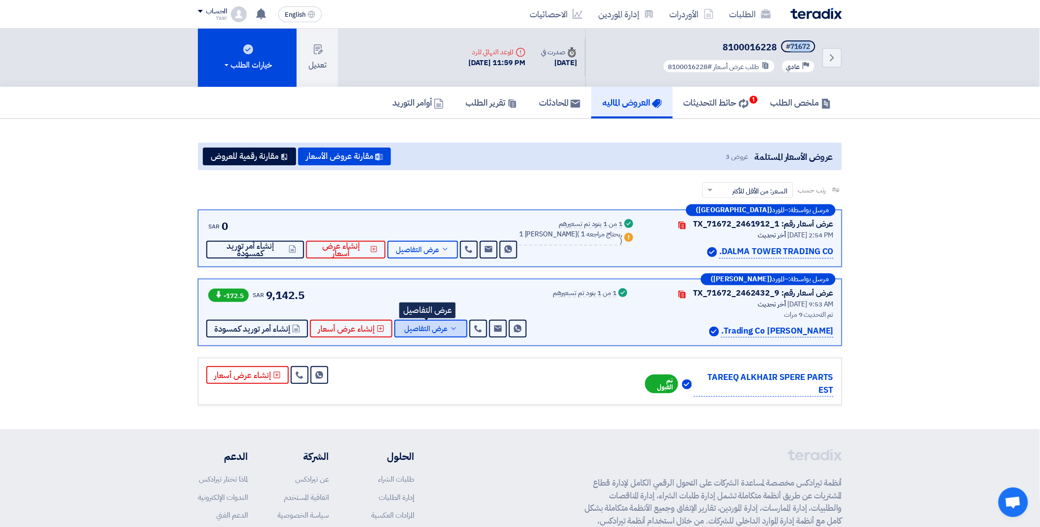
click at [437, 326] on span "عرض التفاصيل" at bounding box center [425, 328] width 43 height 7
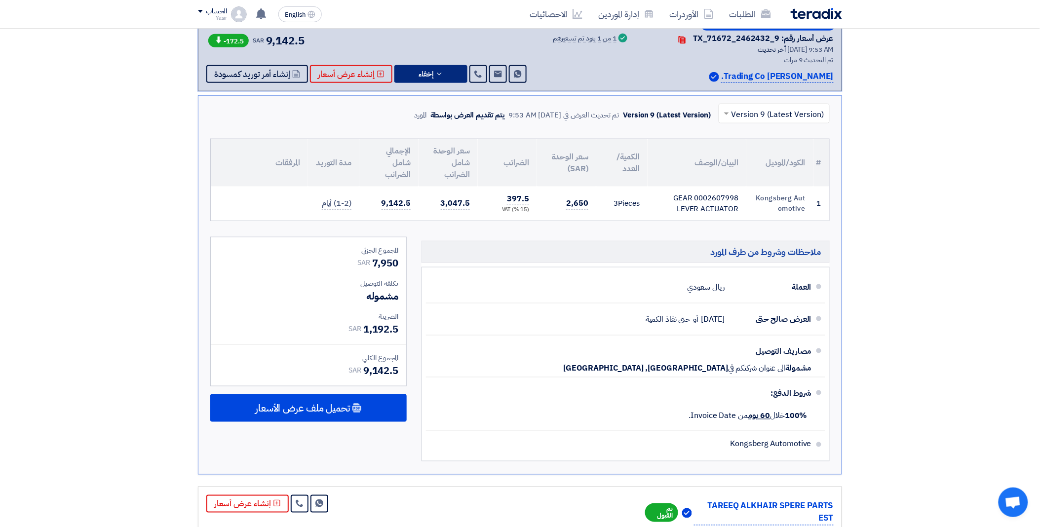
scroll to position [274, 0]
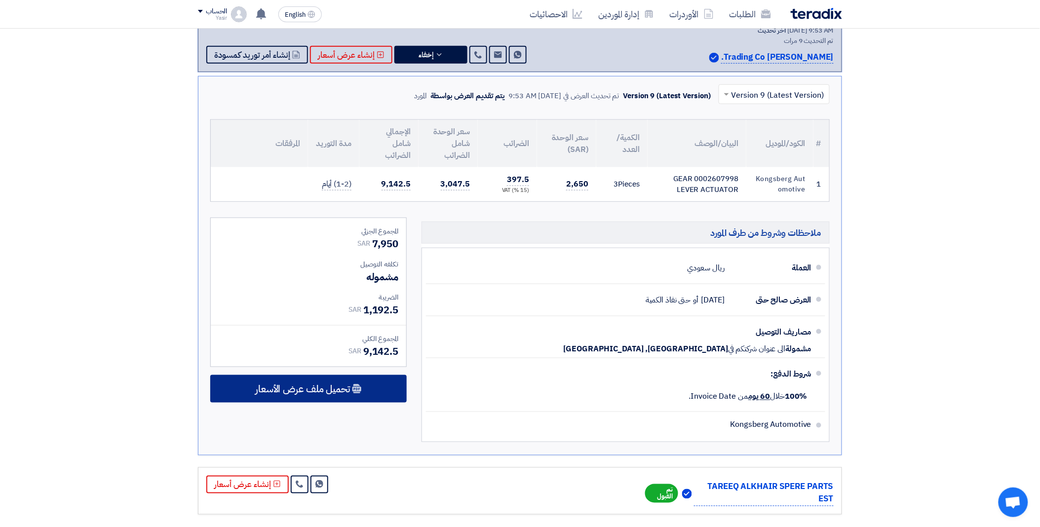
click at [343, 385] on span "تحميل ملف عرض الأسعار" at bounding box center [302, 389] width 95 height 9
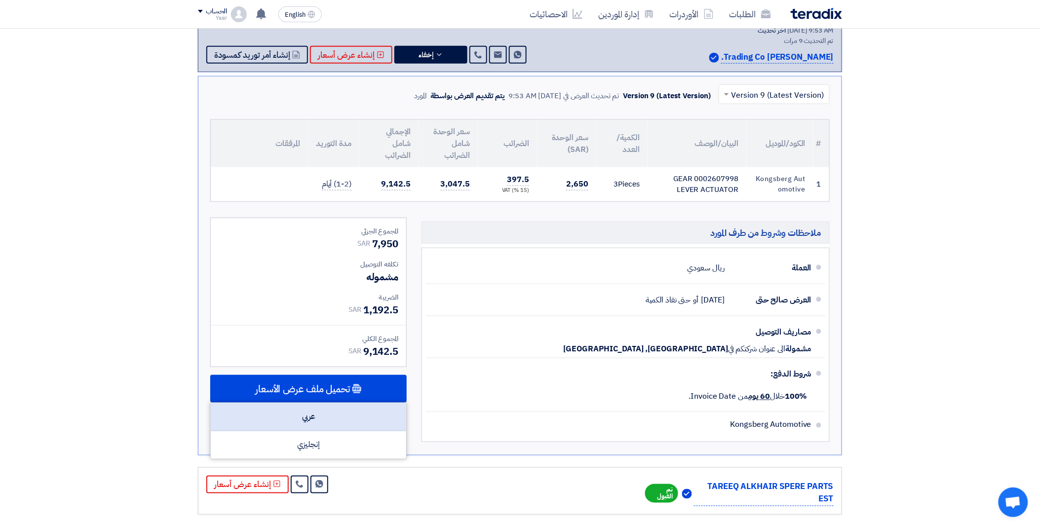
click at [345, 408] on div "عربي" at bounding box center [309, 417] width 196 height 28
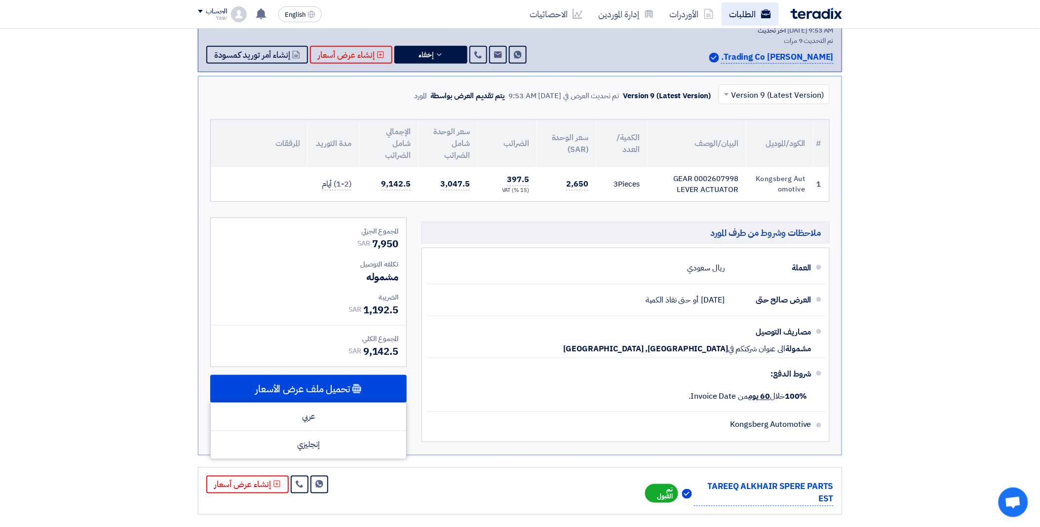
click at [733, 17] on link "الطلبات" at bounding box center [750, 13] width 57 height 23
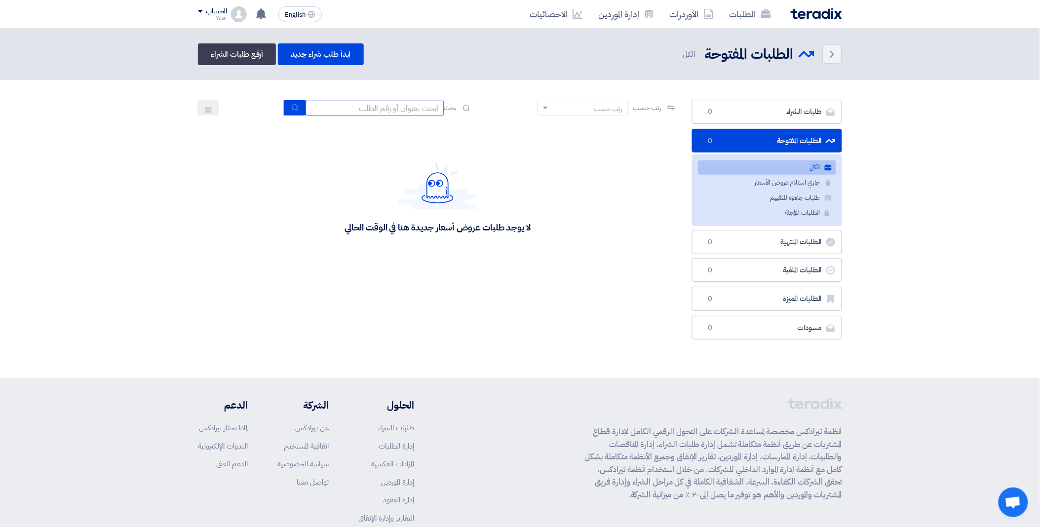
click at [372, 109] on input at bounding box center [375, 108] width 138 height 15
paste input "8100016262"
type input "8100016262"
click at [291, 107] on icon "submit" at bounding box center [295, 108] width 8 height 8
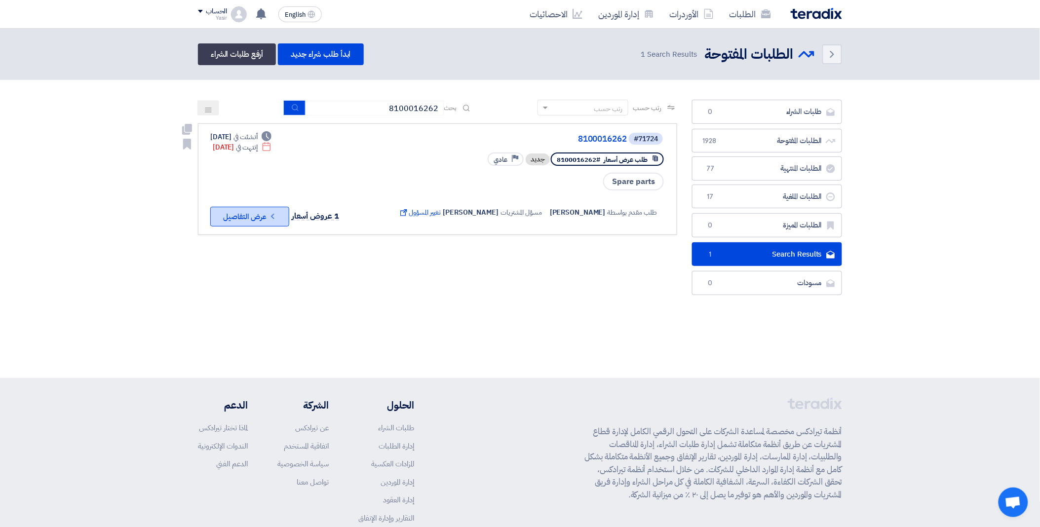
click at [255, 217] on button "Check details عرض التفاصيل" at bounding box center [249, 217] width 79 height 20
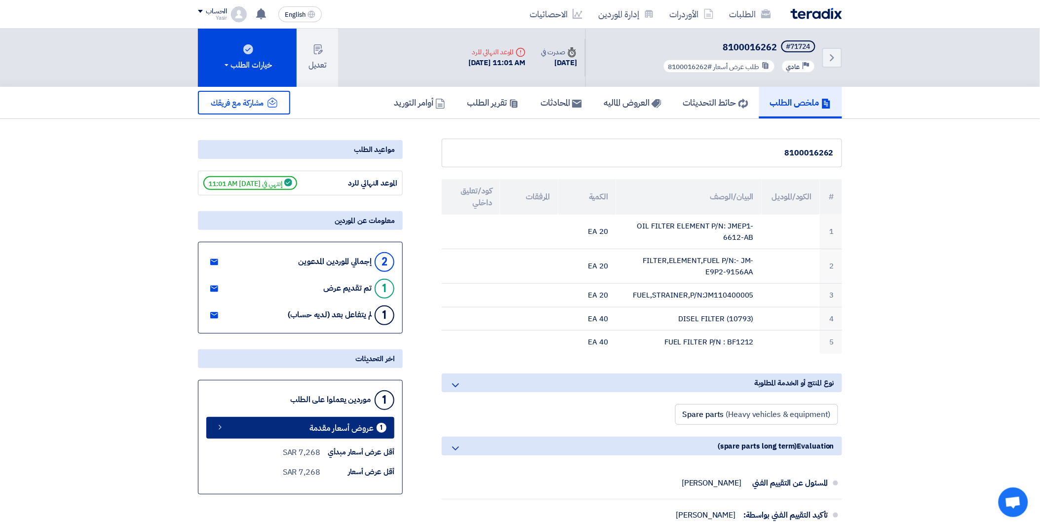
click at [301, 430] on link "1 عروض أسعار مقدمة" at bounding box center [300, 428] width 188 height 22
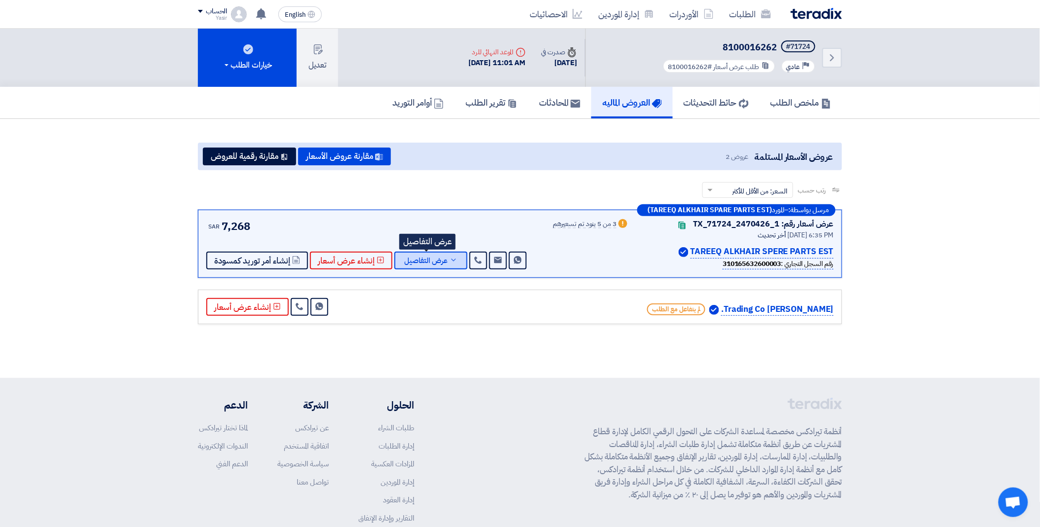
click at [436, 261] on span "عرض التفاصيل" at bounding box center [425, 260] width 43 height 7
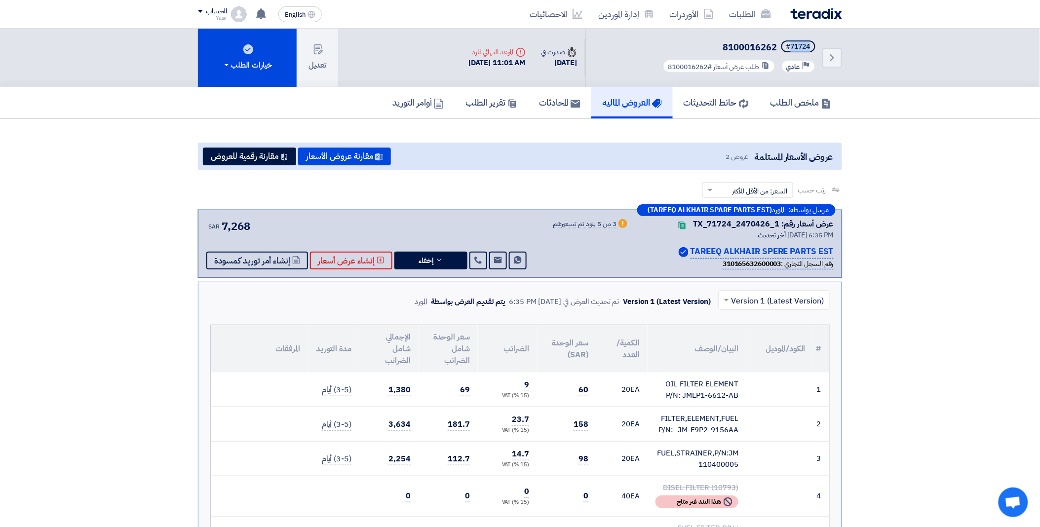
drag, startPoint x: 790, startPoint y: 46, endPoint x: 819, endPoint y: 46, distance: 28.6
click at [819, 46] on div "Back #71724 8100016262 Priority عادي طلب عرض أسعار #8100016262" at bounding box center [714, 58] width 257 height 58
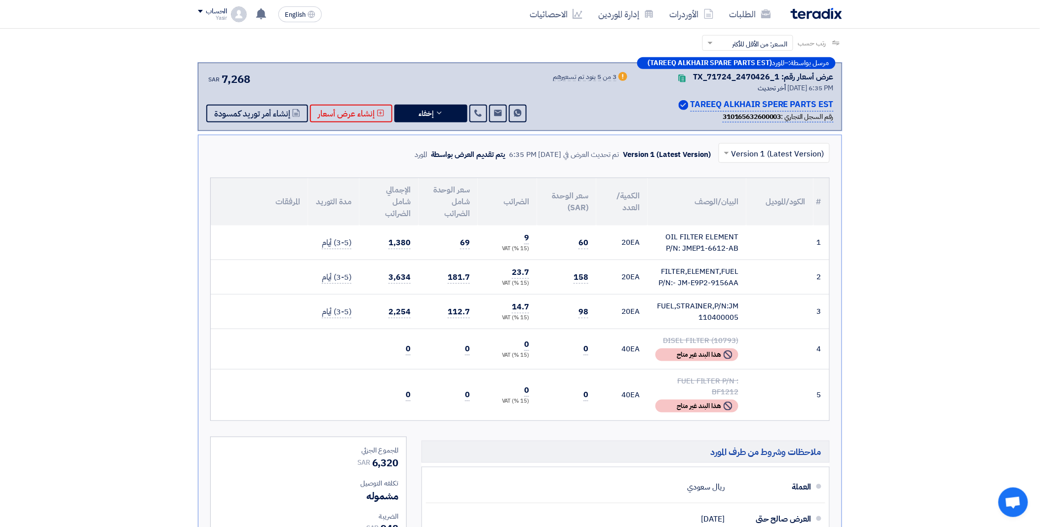
scroll to position [164, 0]
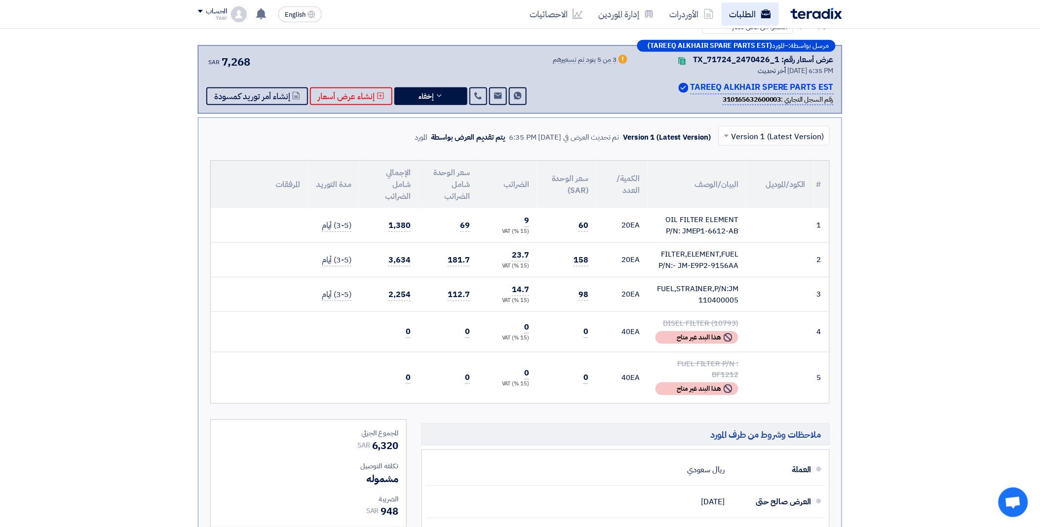
click at [752, 8] on link "الطلبات" at bounding box center [750, 13] width 57 height 23
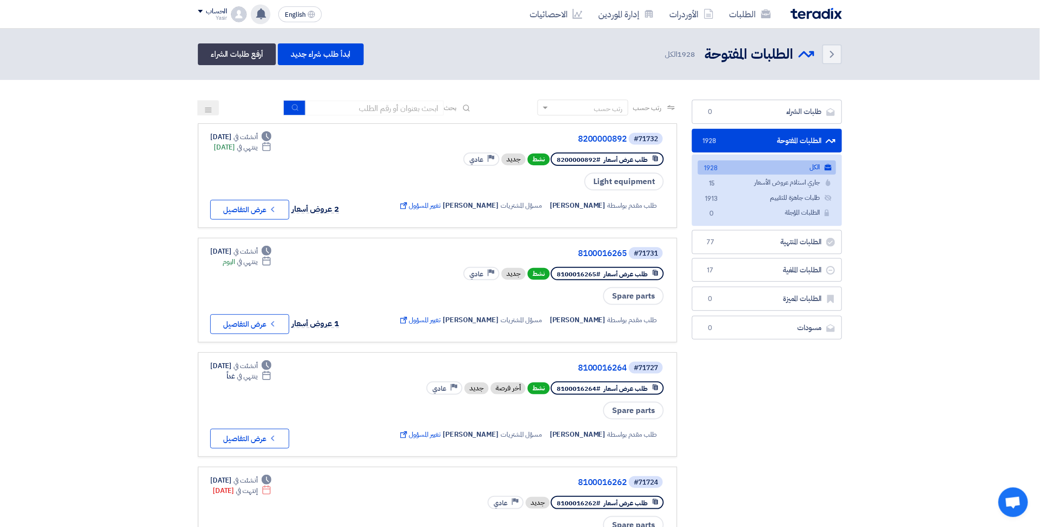
click at [269, 11] on div "لقد استلمت عرض سعر بقيمه "29152.5" لطلبك الخاص بشراء."8200000892" 3 hours ago ل…" at bounding box center [261, 14] width 20 height 20
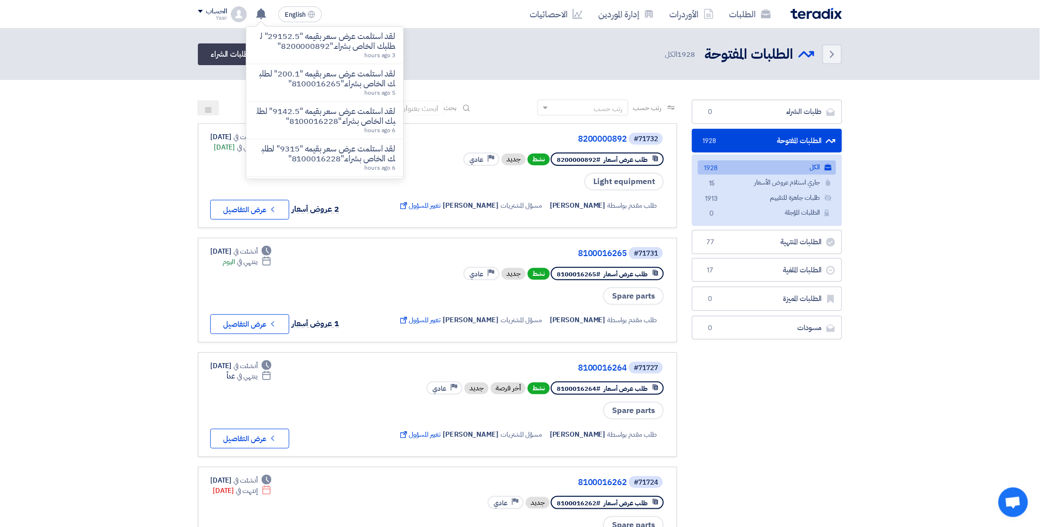
click at [480, 64] on div "Back الطلبات المفتوحة الطلبات المفتوحة 1928 الكل ابدأ طلب شراء جديد أرفع طلبات …" at bounding box center [520, 54] width 644 height 22
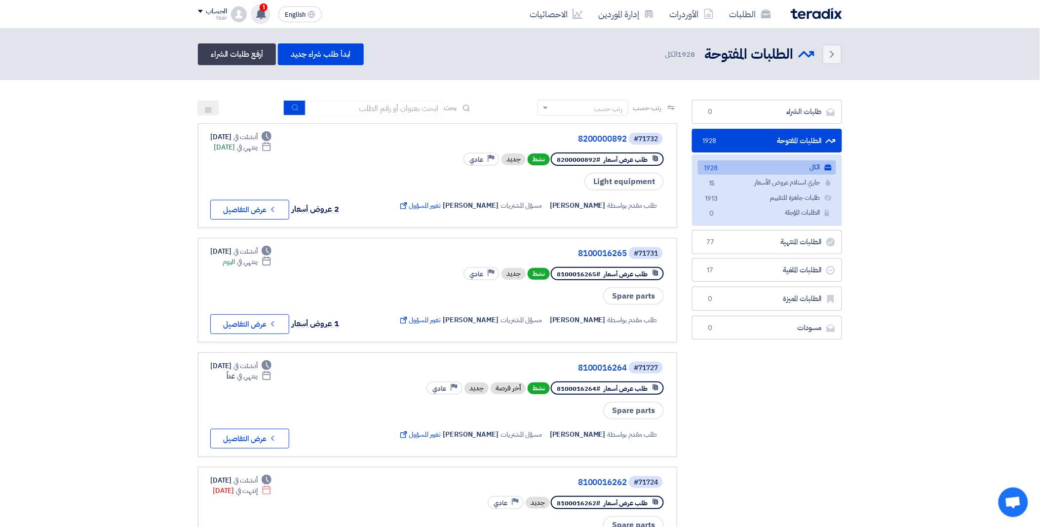
click at [259, 14] on use at bounding box center [261, 13] width 10 height 11
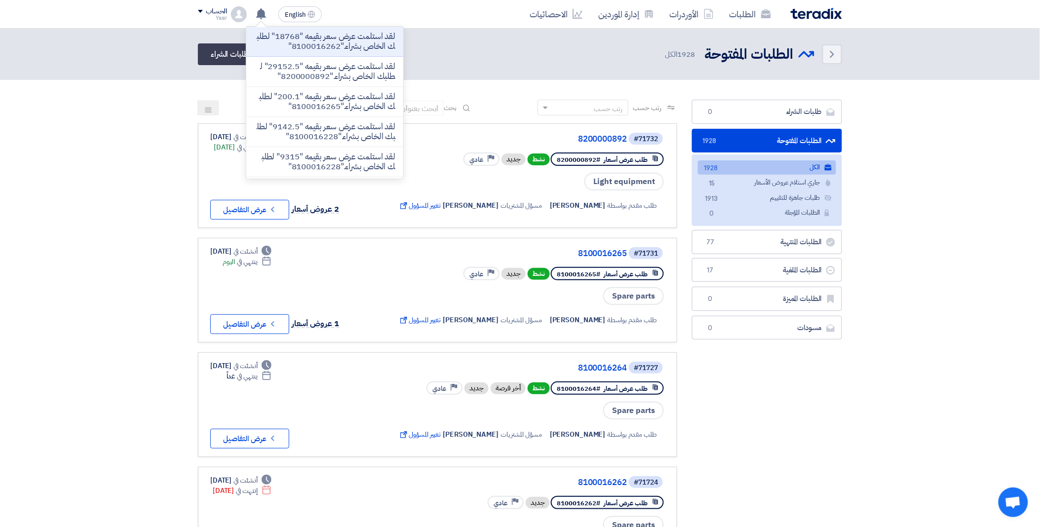
click at [286, 45] on p "لقد استلمت عرض سعر بقيمه "18768" لطلبك الخاص بشراء."8100016262"" at bounding box center [324, 42] width 141 height 20
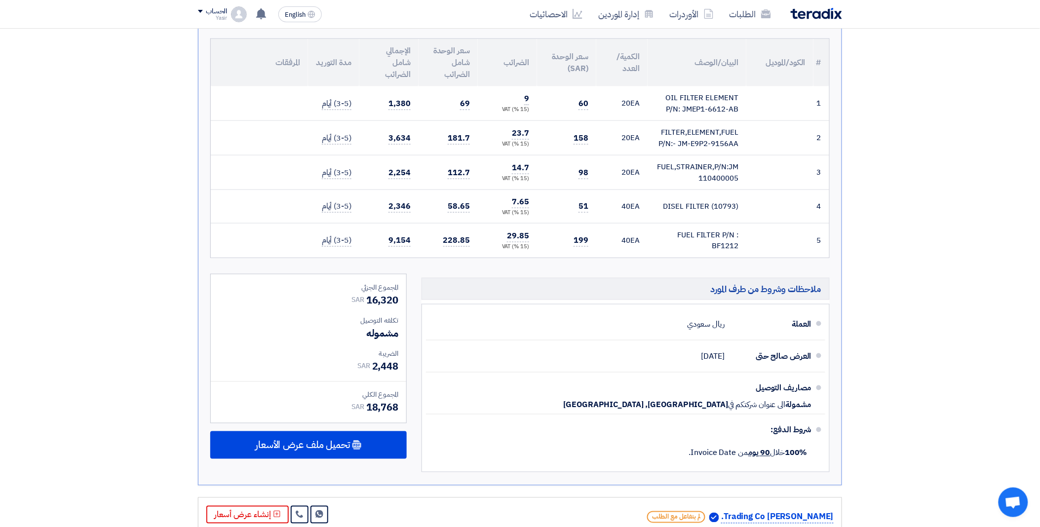
scroll to position [428, 0]
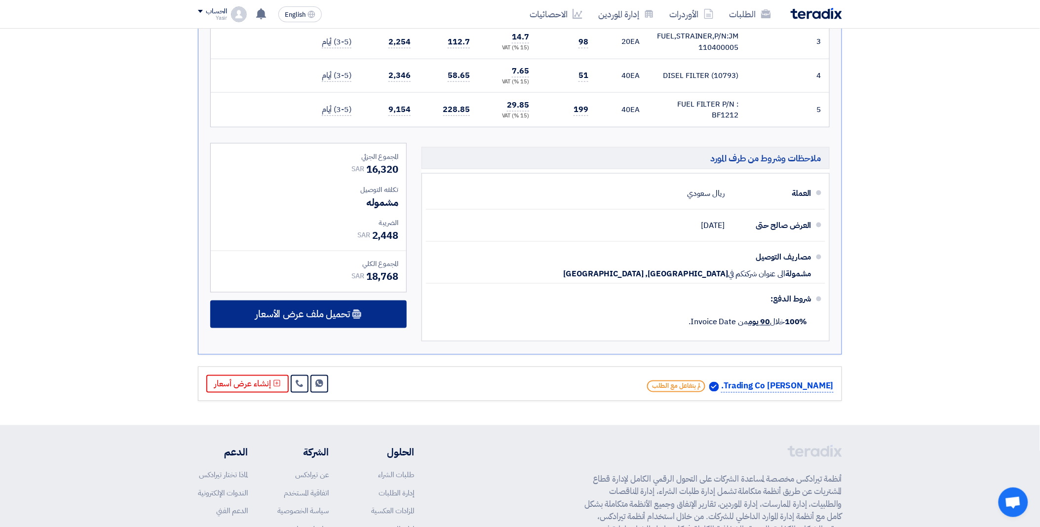
click at [312, 314] on span "تحميل ملف عرض الأسعار" at bounding box center [302, 314] width 95 height 9
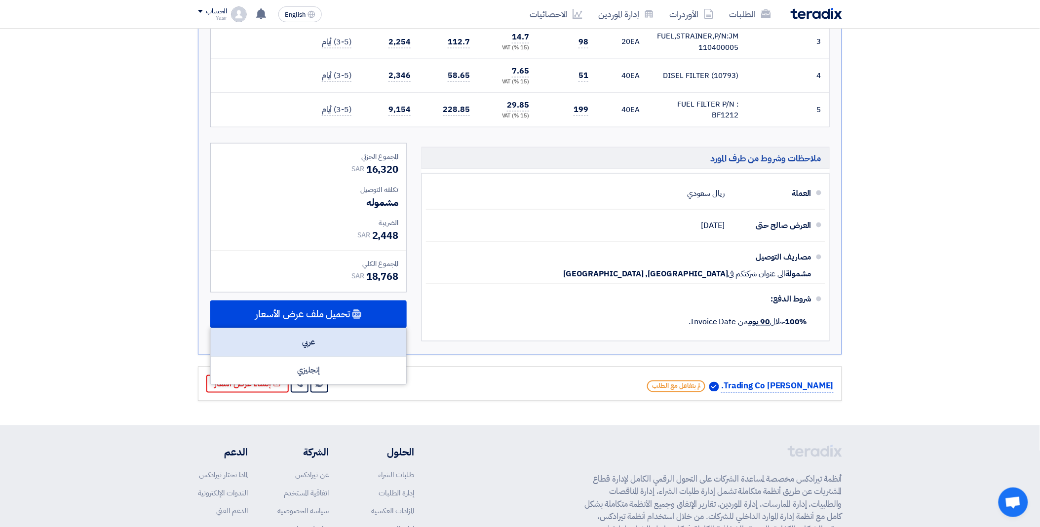
click at [316, 339] on div "عربي" at bounding box center [309, 343] width 196 height 28
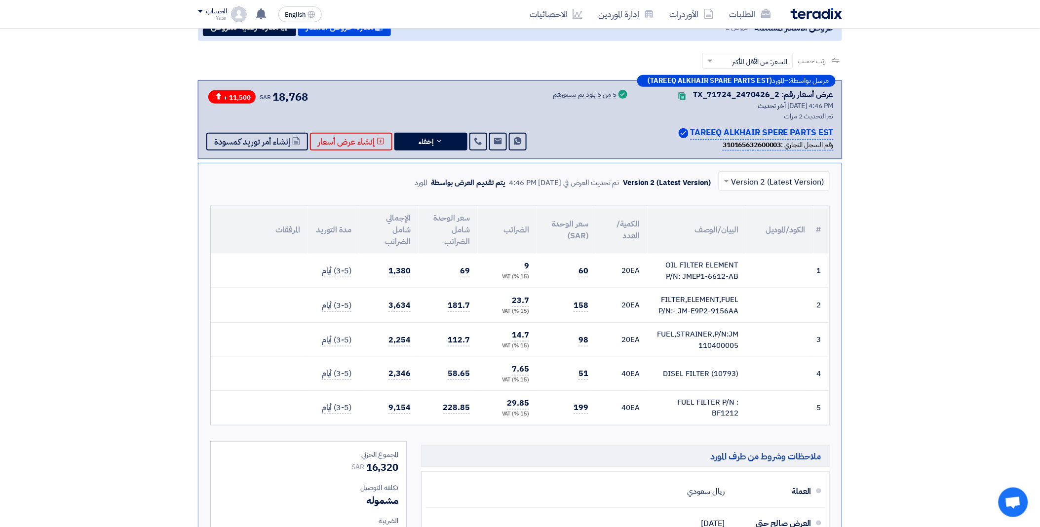
scroll to position [99, 0]
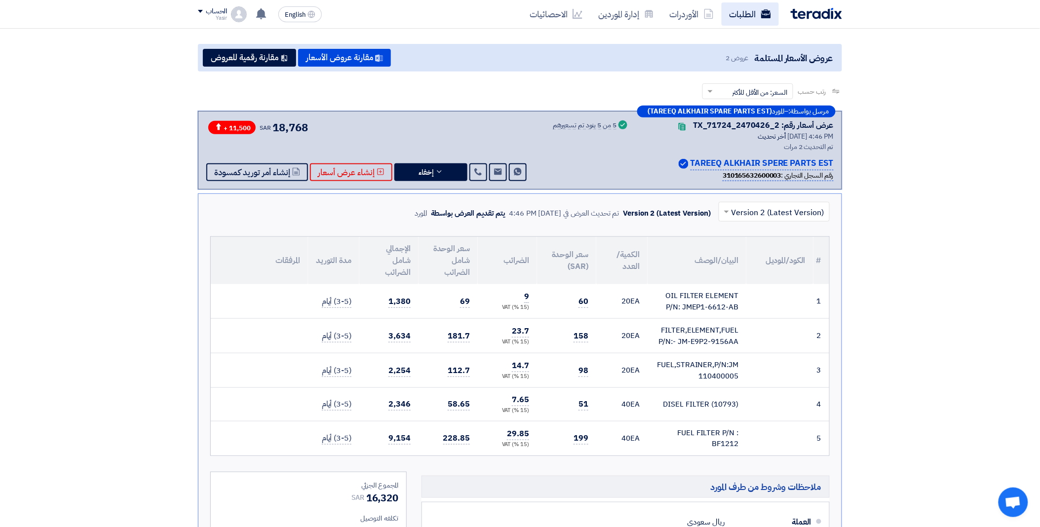
click at [751, 17] on link "الطلبات" at bounding box center [750, 13] width 57 height 23
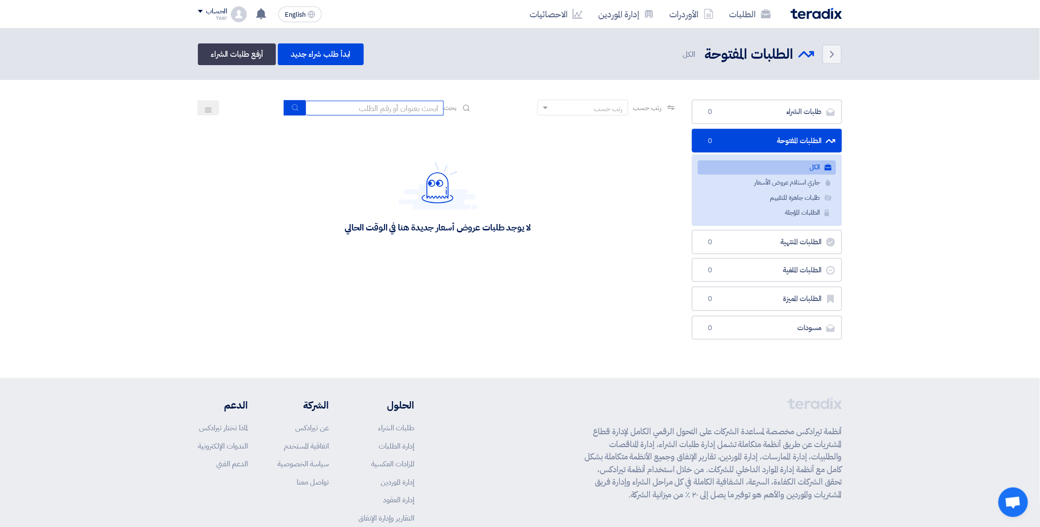
click at [378, 105] on input at bounding box center [375, 108] width 138 height 15
paste input "8100016254"
type input "8100016254"
click at [291, 105] on icon "submit" at bounding box center [295, 108] width 8 height 8
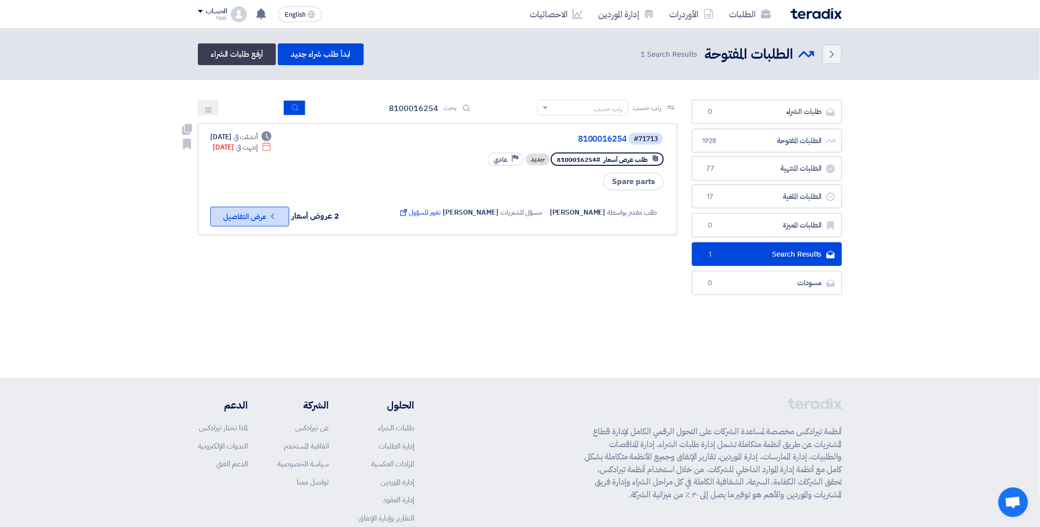
click at [257, 211] on button "Check details عرض التفاصيل" at bounding box center [249, 217] width 79 height 20
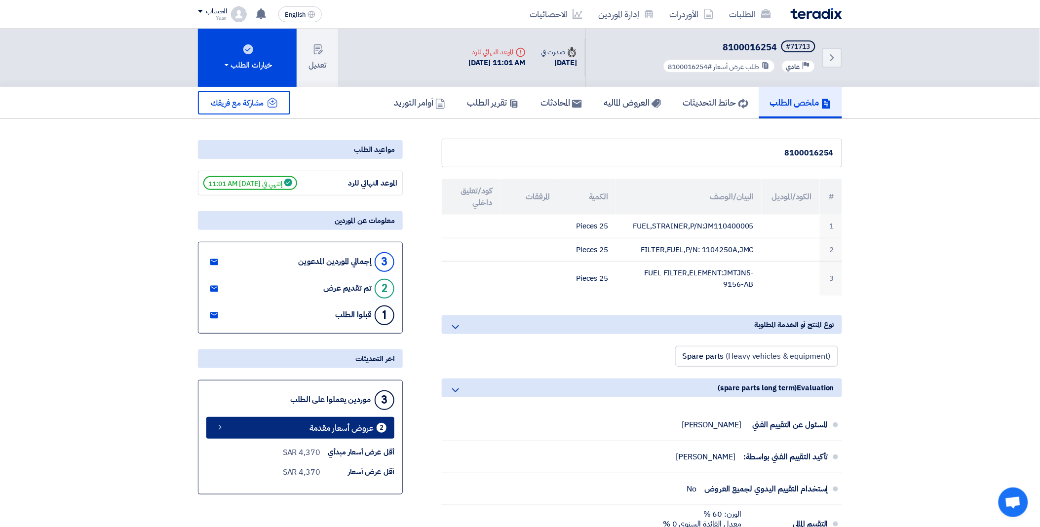
click at [322, 425] on span "عروض أسعار مقدمة" at bounding box center [342, 428] width 64 height 7
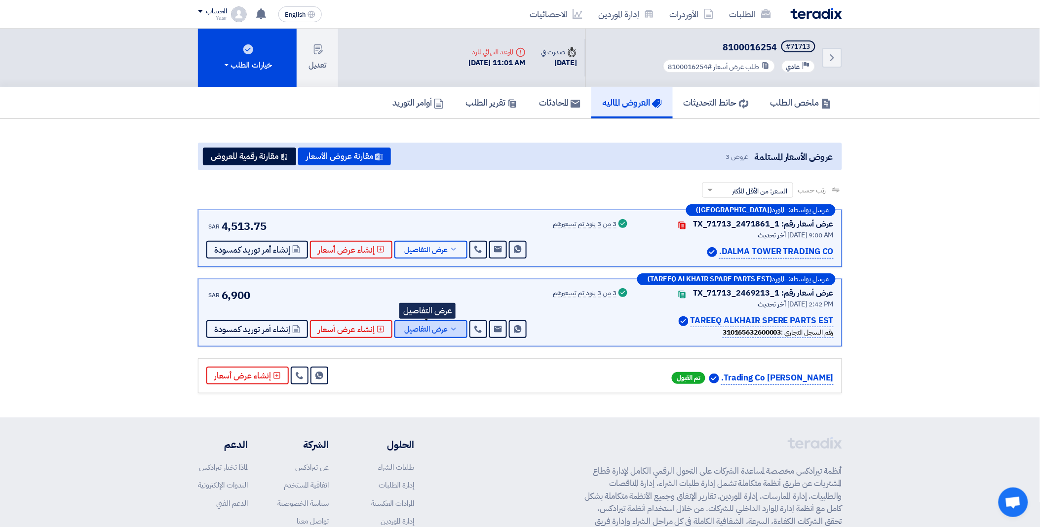
click at [436, 326] on span "عرض التفاصيل" at bounding box center [425, 329] width 43 height 7
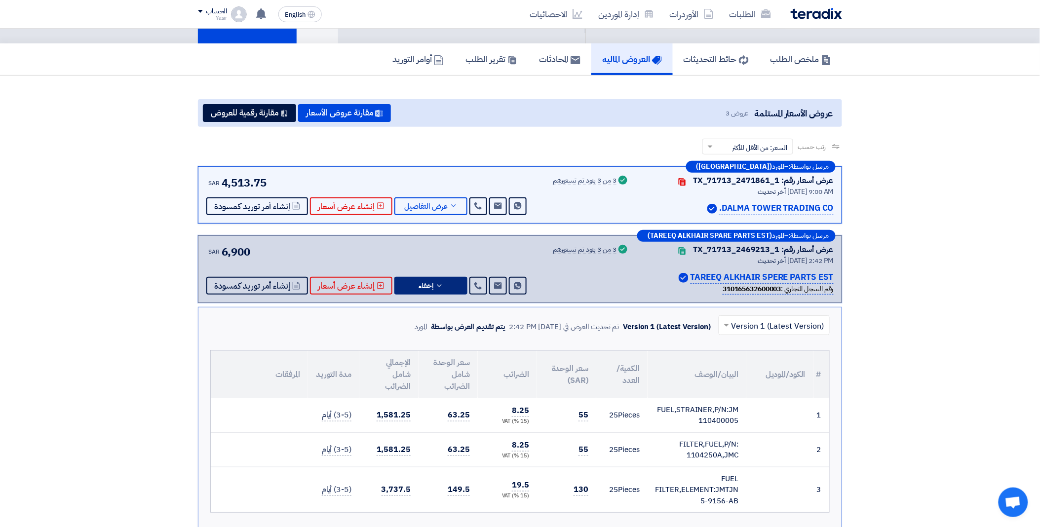
scroll to position [164, 0]
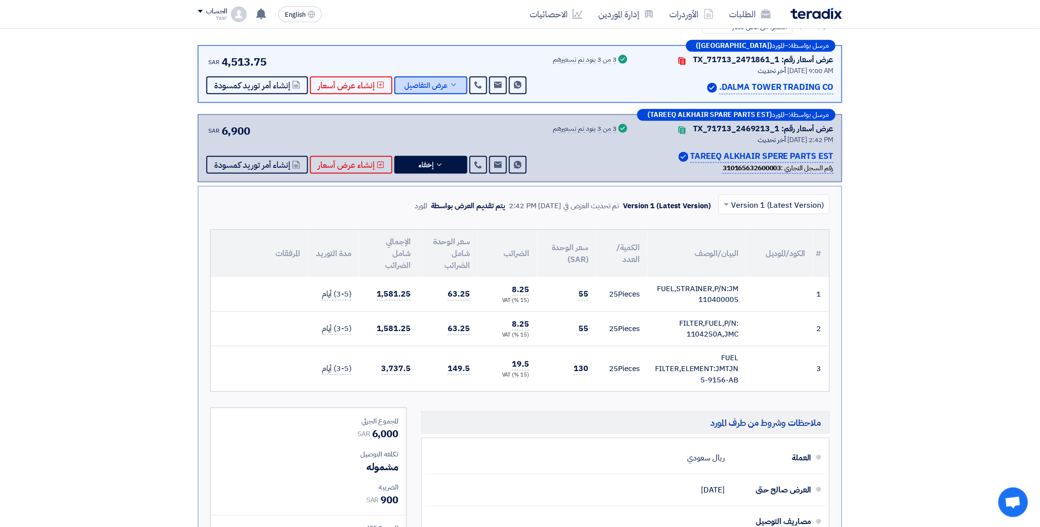
click at [431, 84] on span "عرض التفاصيل" at bounding box center [425, 85] width 43 height 7
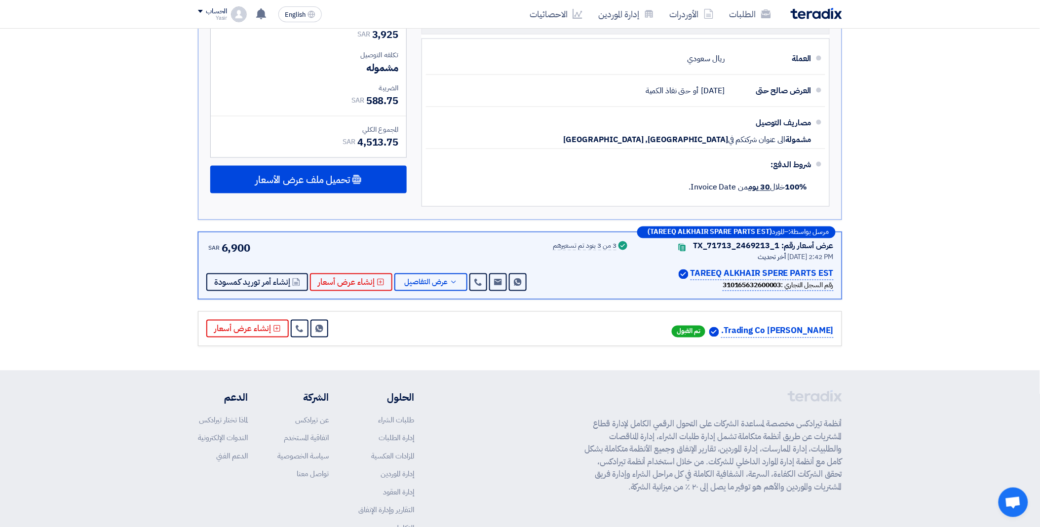
scroll to position [494, 0]
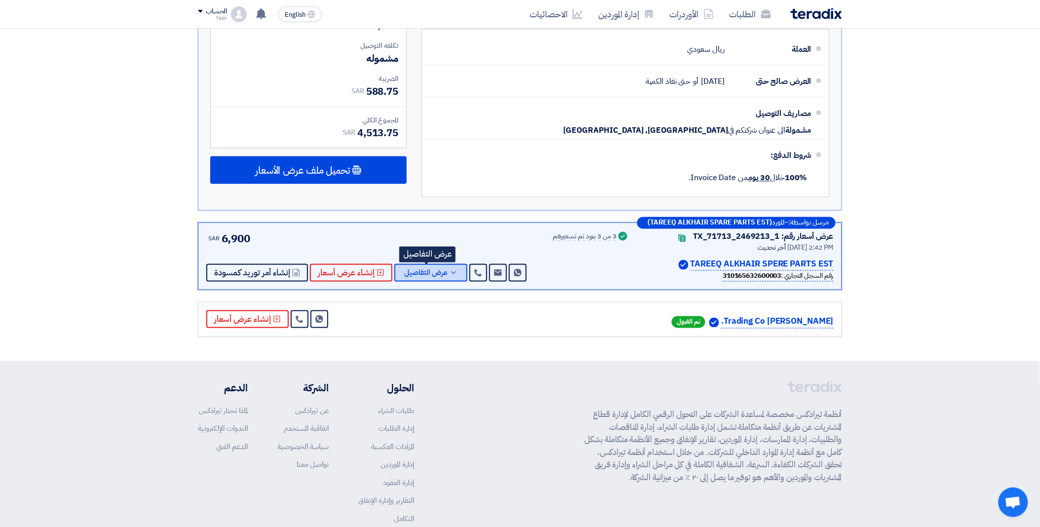
click at [440, 276] on span "عرض التفاصيل" at bounding box center [425, 273] width 43 height 7
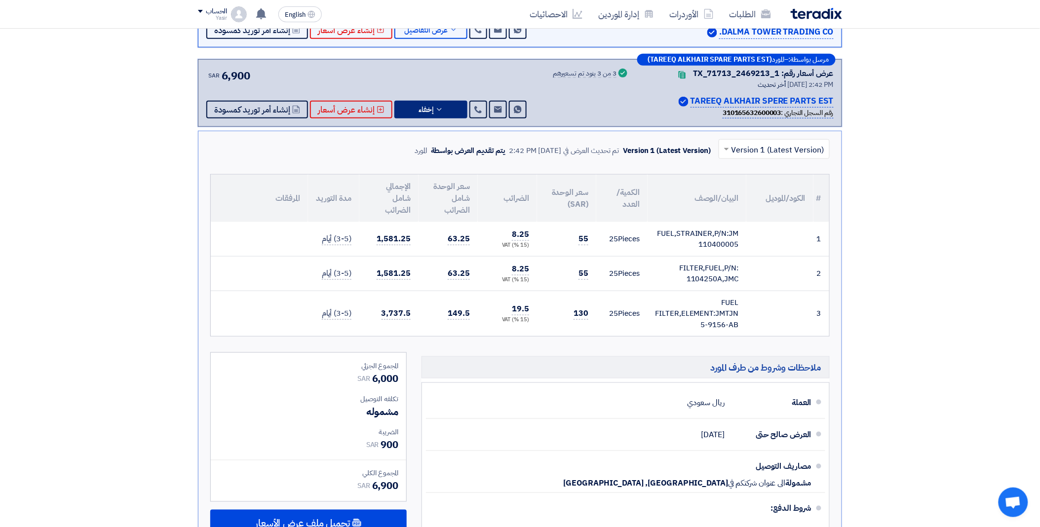
scroll to position [219, 0]
